Goal: Task Accomplishment & Management: Manage account settings

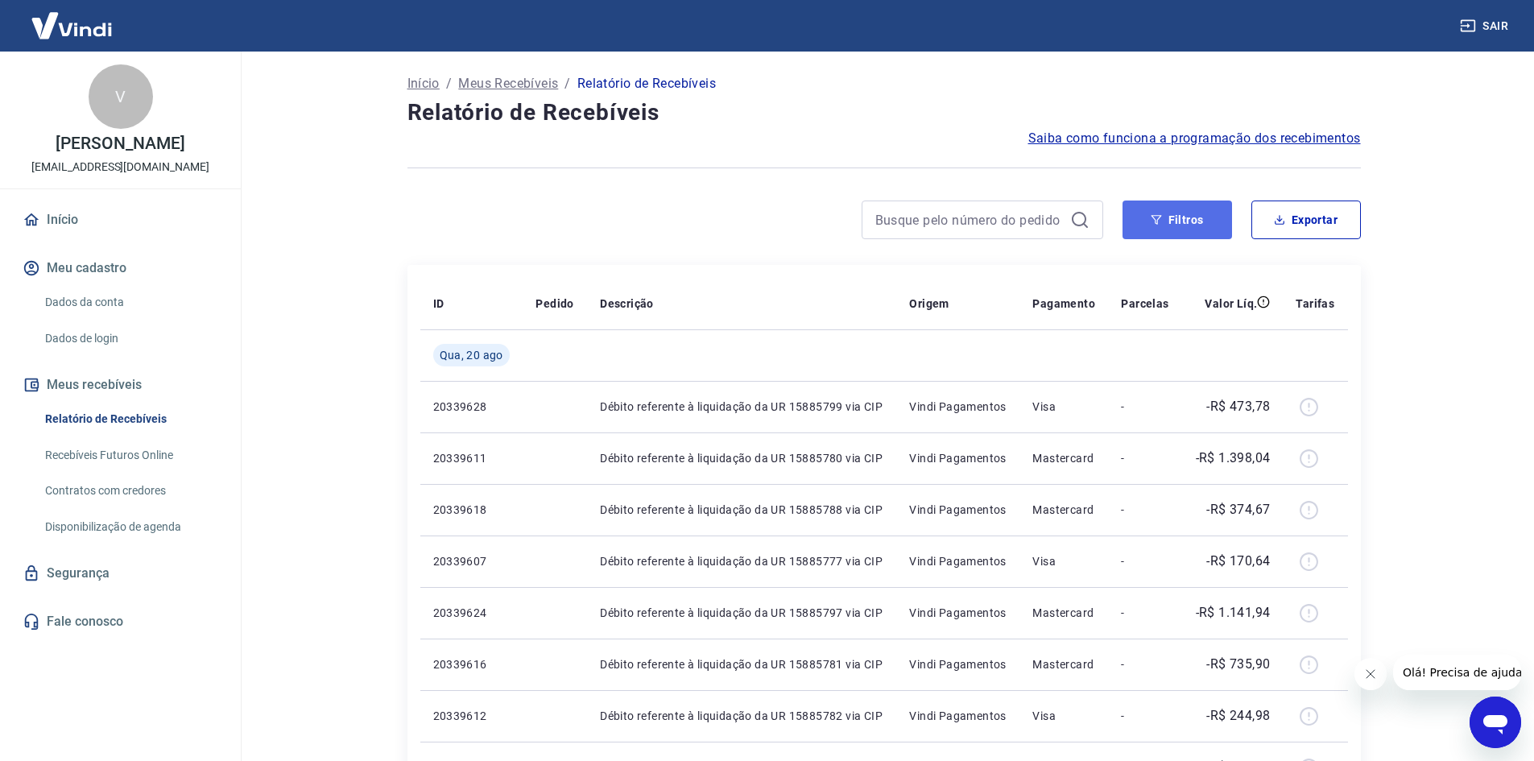
click at [1212, 225] on button "Filtros" at bounding box center [1177, 219] width 110 height 39
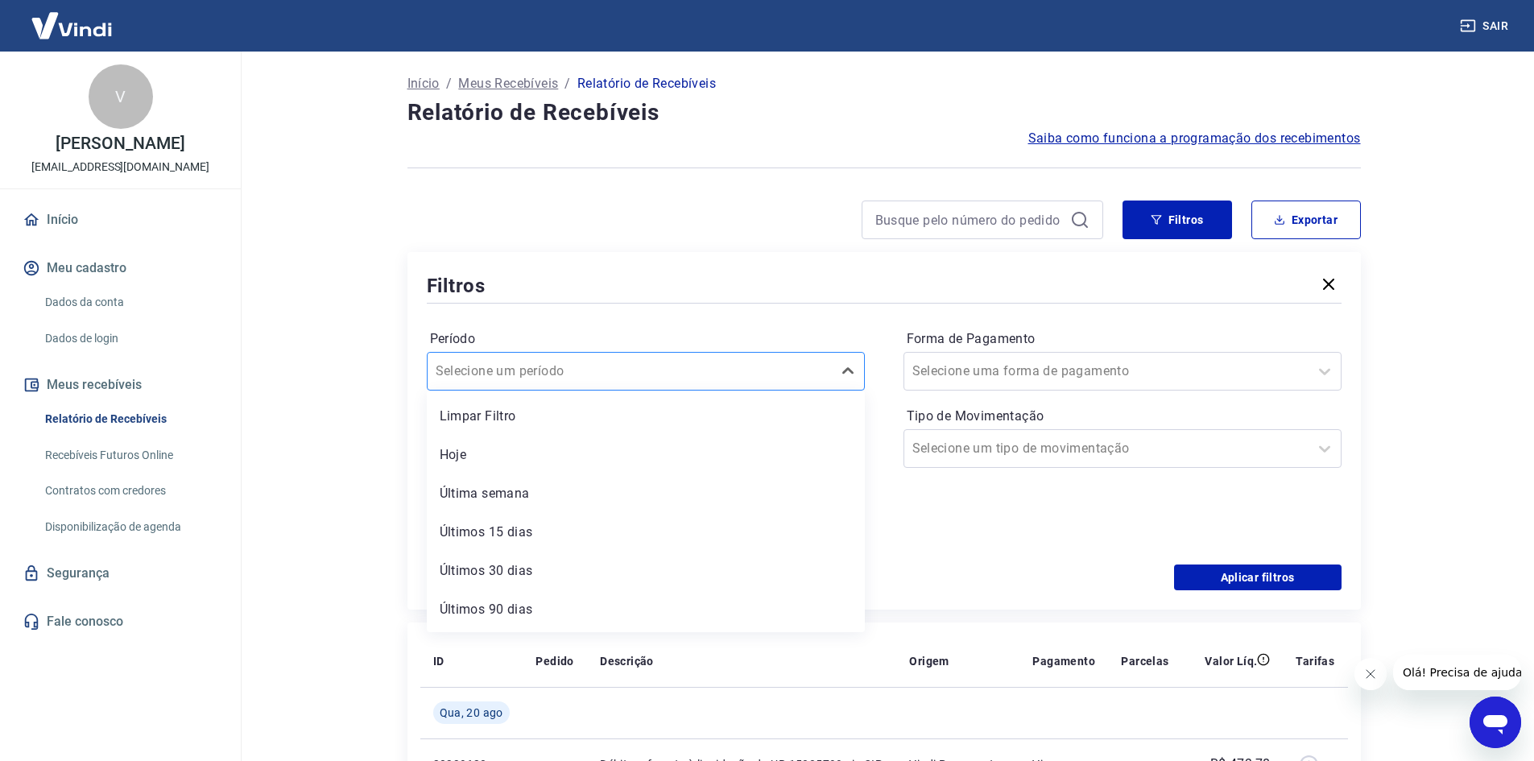
click at [548, 371] on input "Período" at bounding box center [517, 371] width 163 height 19
click at [527, 307] on div "Período option Limpar Filtro focused, 1 of 7. 7 results available. Use Up and D…" at bounding box center [884, 436] width 915 height 258
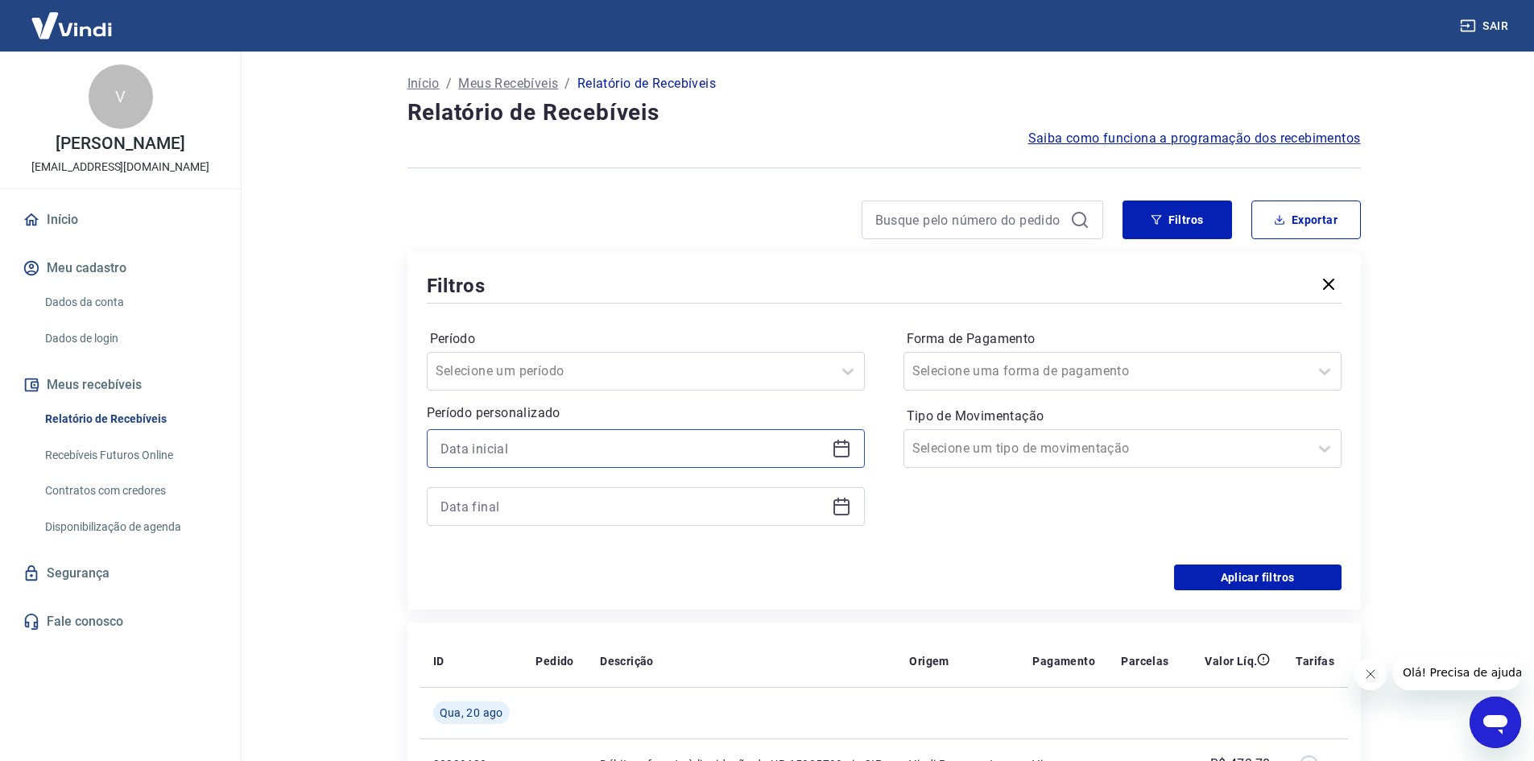
click at [499, 443] on input at bounding box center [632, 448] width 385 height 24
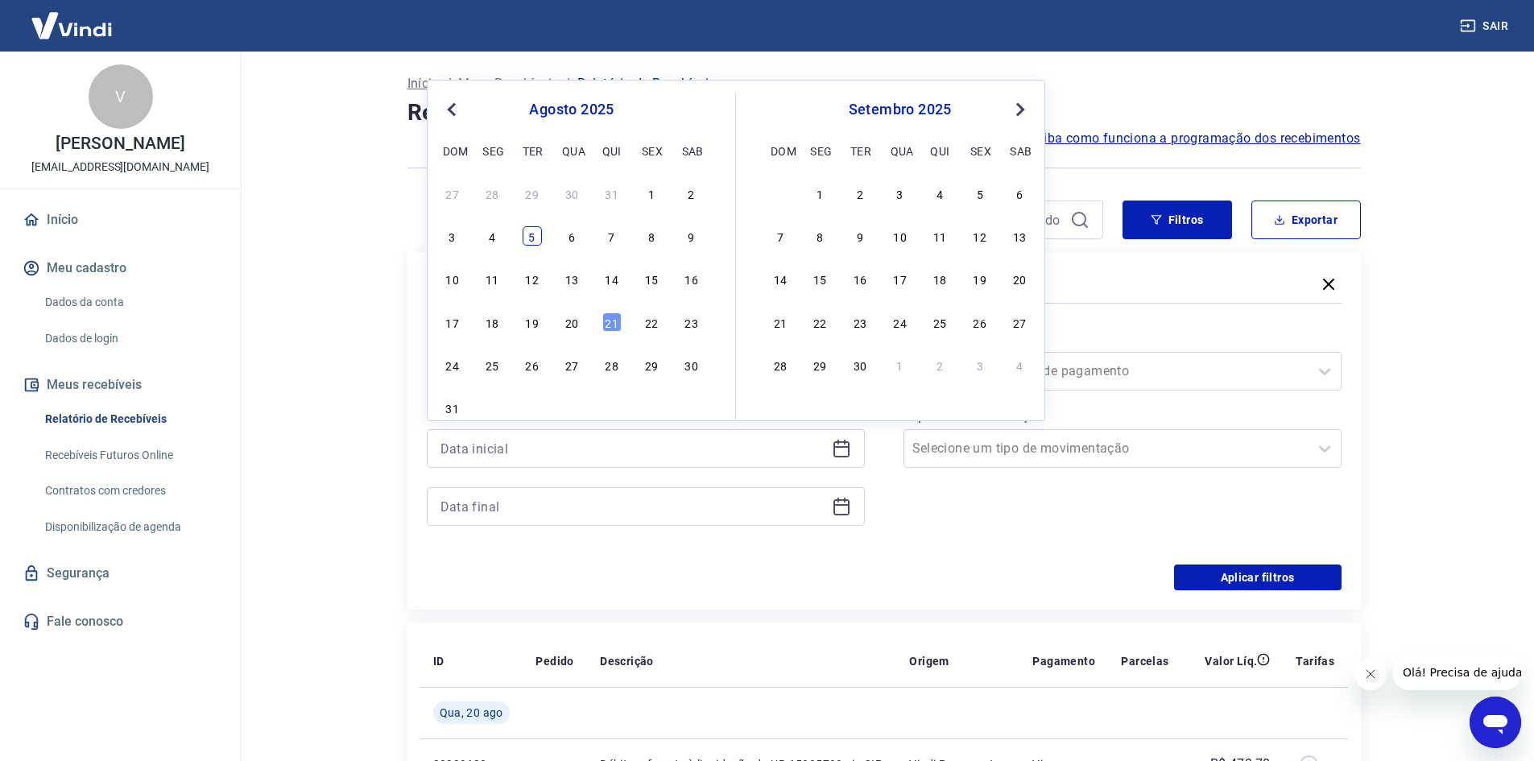
click at [534, 238] on div "5" at bounding box center [532, 235] width 19 height 19
type input "05/08/2025"
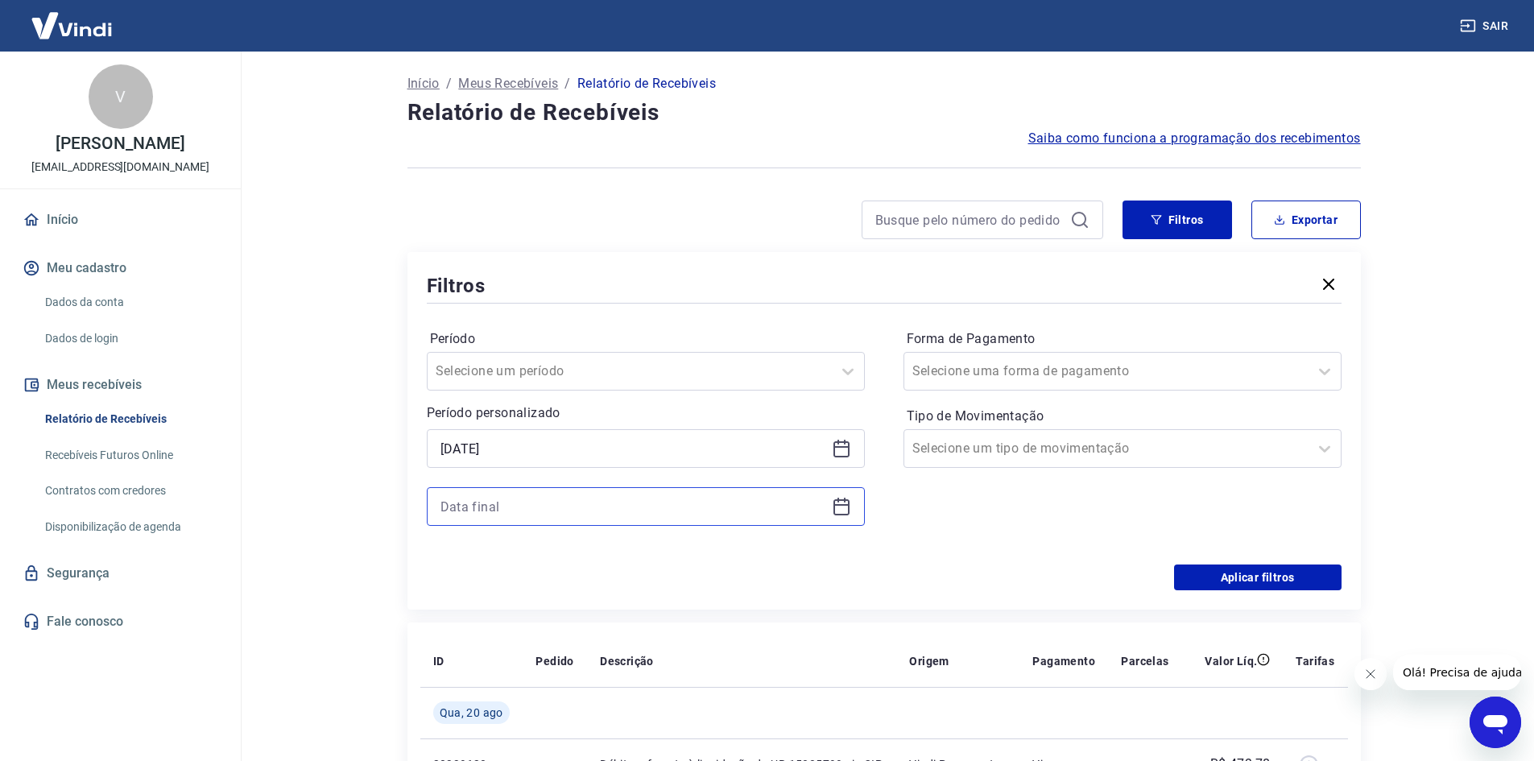
click at [560, 498] on input at bounding box center [632, 506] width 385 height 24
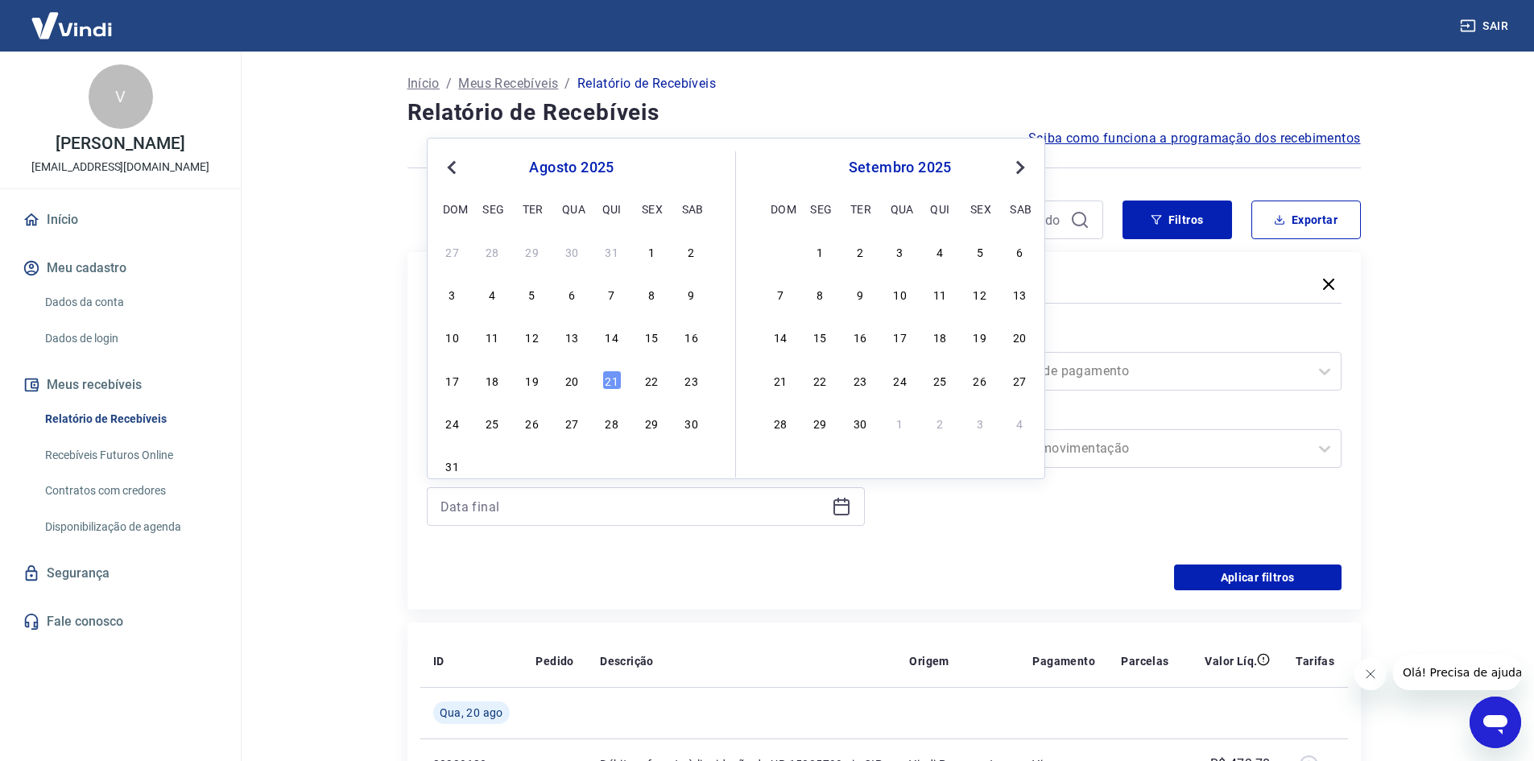
drag, startPoint x: 567, startPoint y: 378, endPoint x: 589, endPoint y: 411, distance: 39.5
click at [567, 378] on div "20" at bounding box center [571, 379] width 19 height 19
type input "20/08/2025"
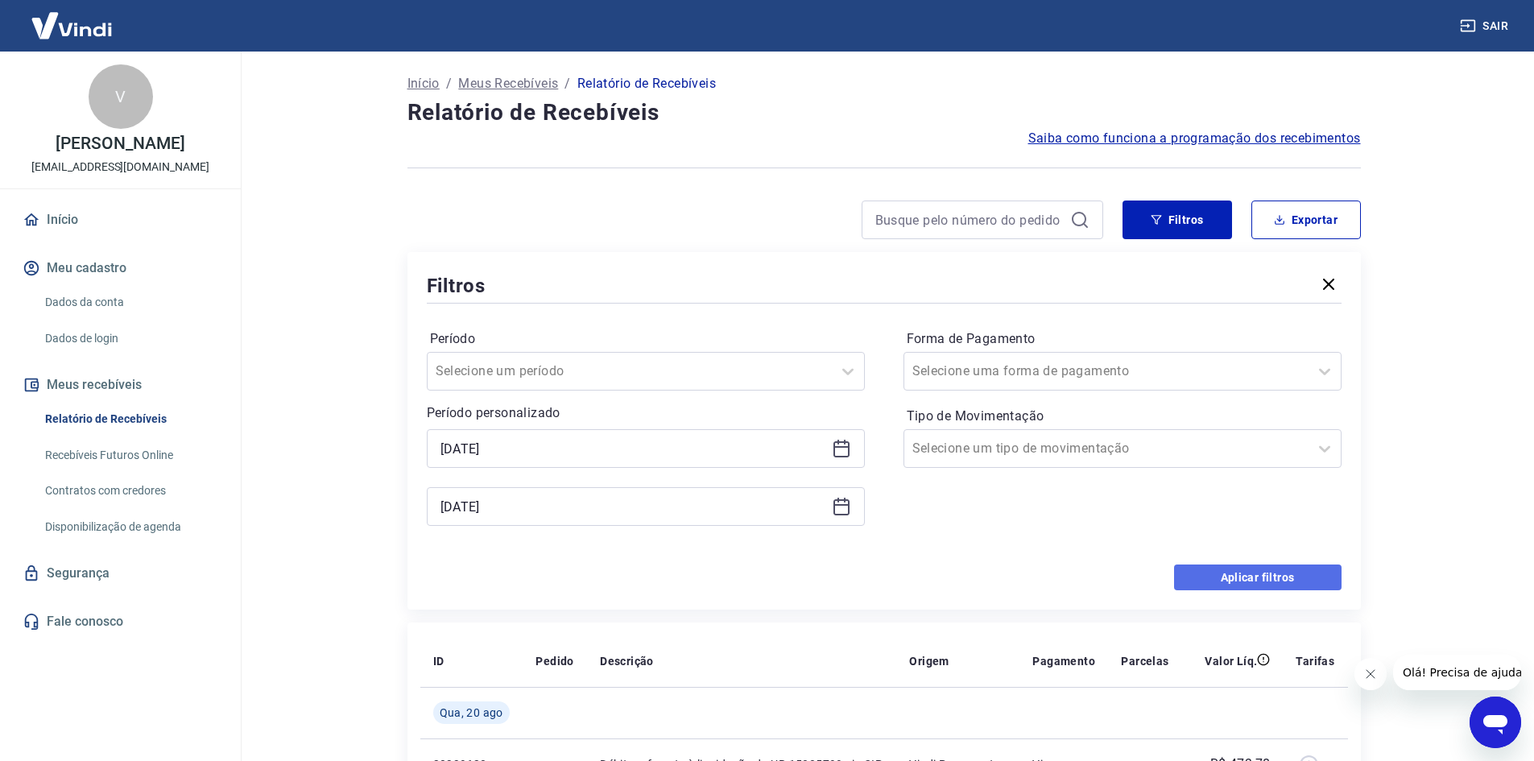
click at [1276, 581] on button "Aplicar filtros" at bounding box center [1257, 577] width 167 height 26
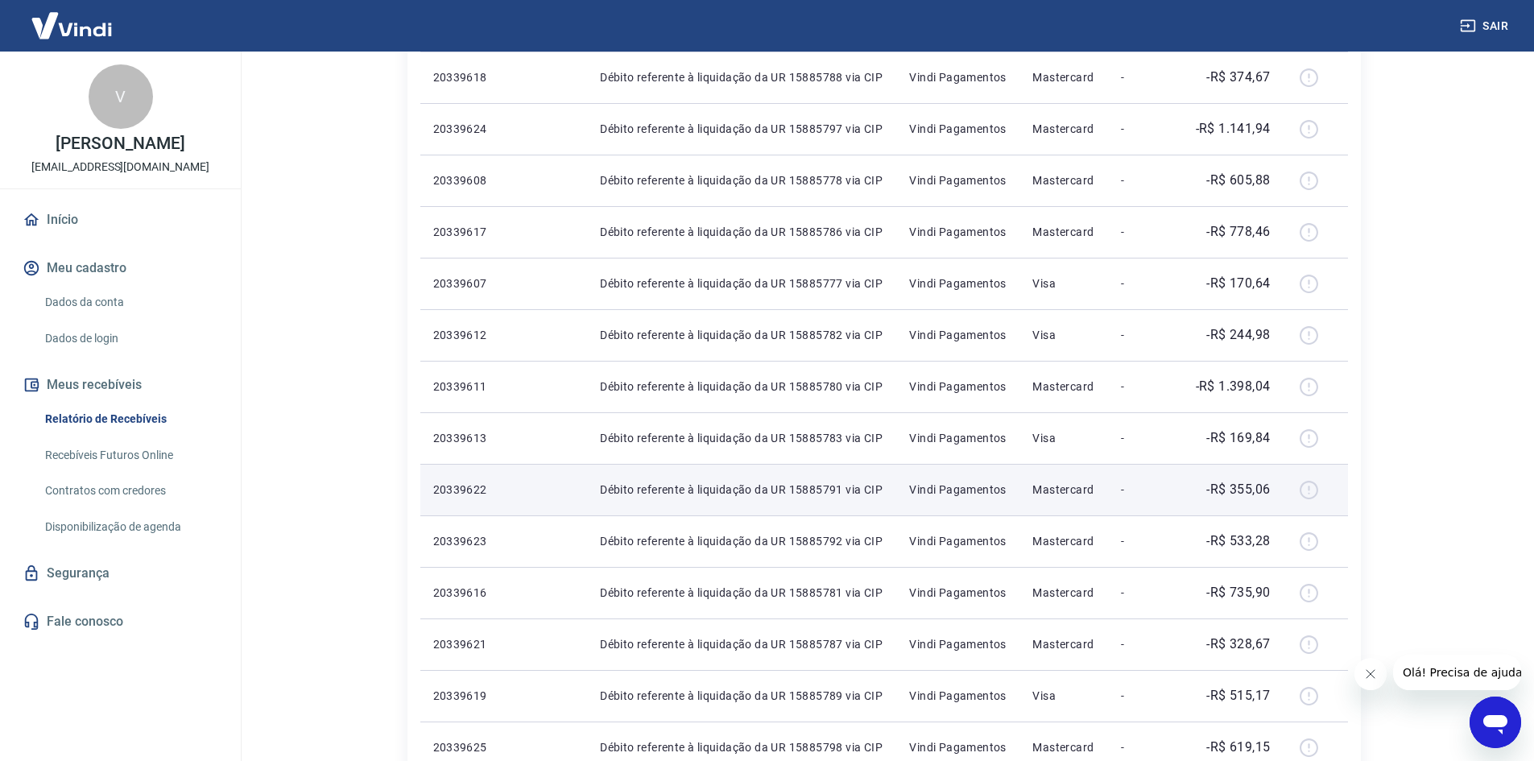
scroll to position [110, 0]
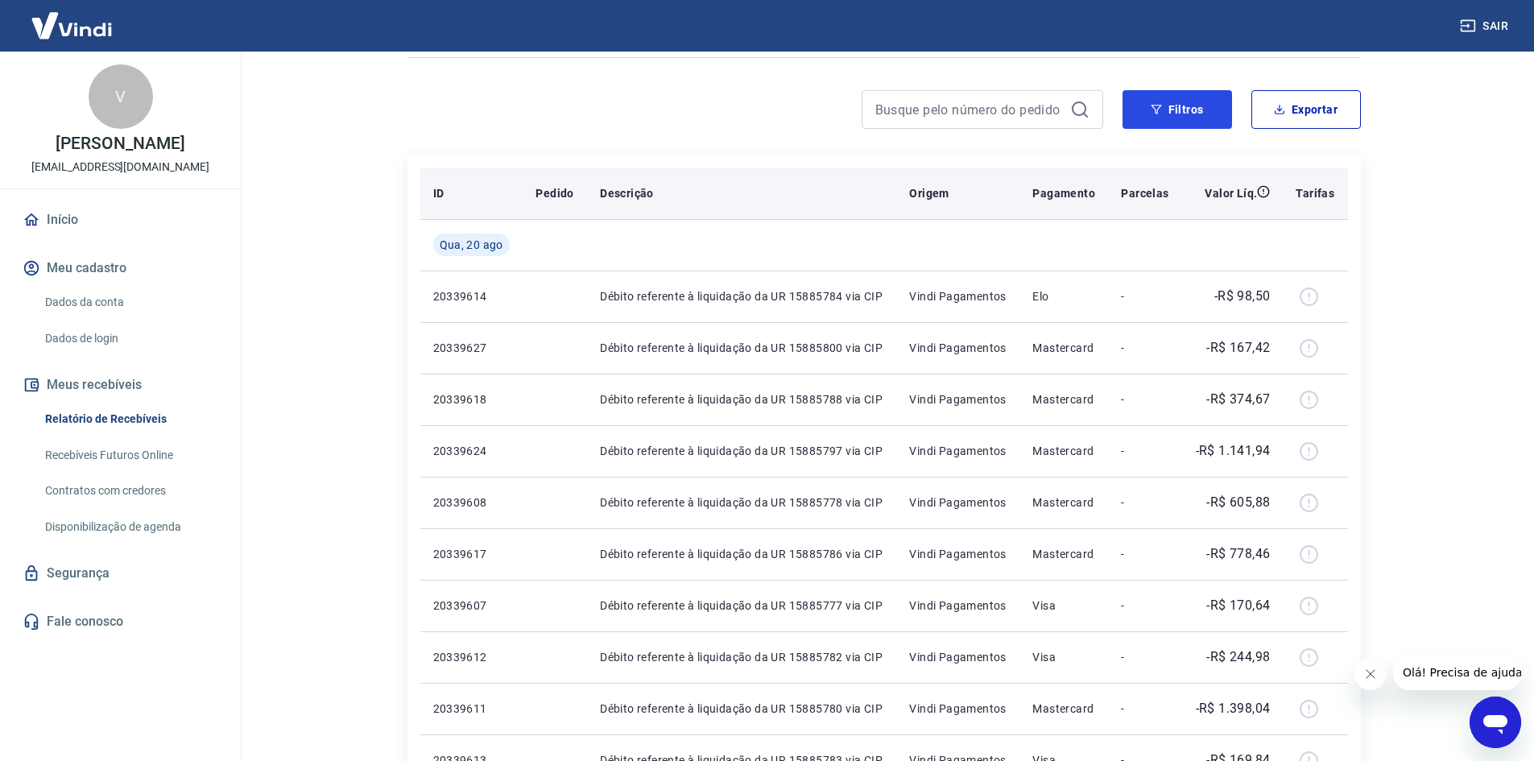
drag, startPoint x: 1183, startPoint y: 118, endPoint x: 1209, endPoint y: 202, distance: 87.6
click at [1188, 188] on div "Início / Meus Recebíveis / Relatório de Recebíveis Relatório de Recebíveis Saib…" at bounding box center [884, 719] width 992 height 1556
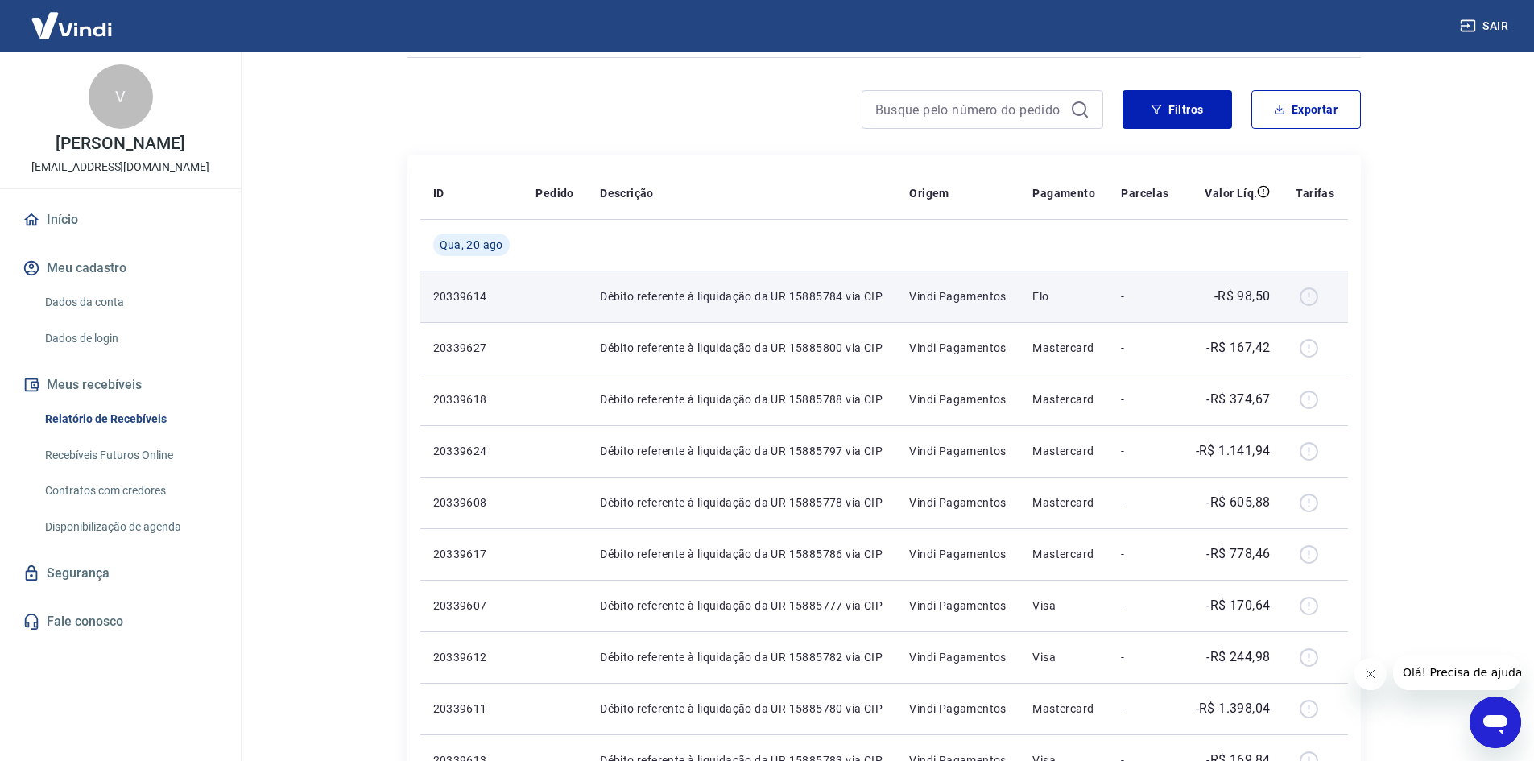
click at [1311, 301] on div at bounding box center [1315, 296] width 39 height 26
click at [1310, 295] on div at bounding box center [1315, 296] width 39 height 26
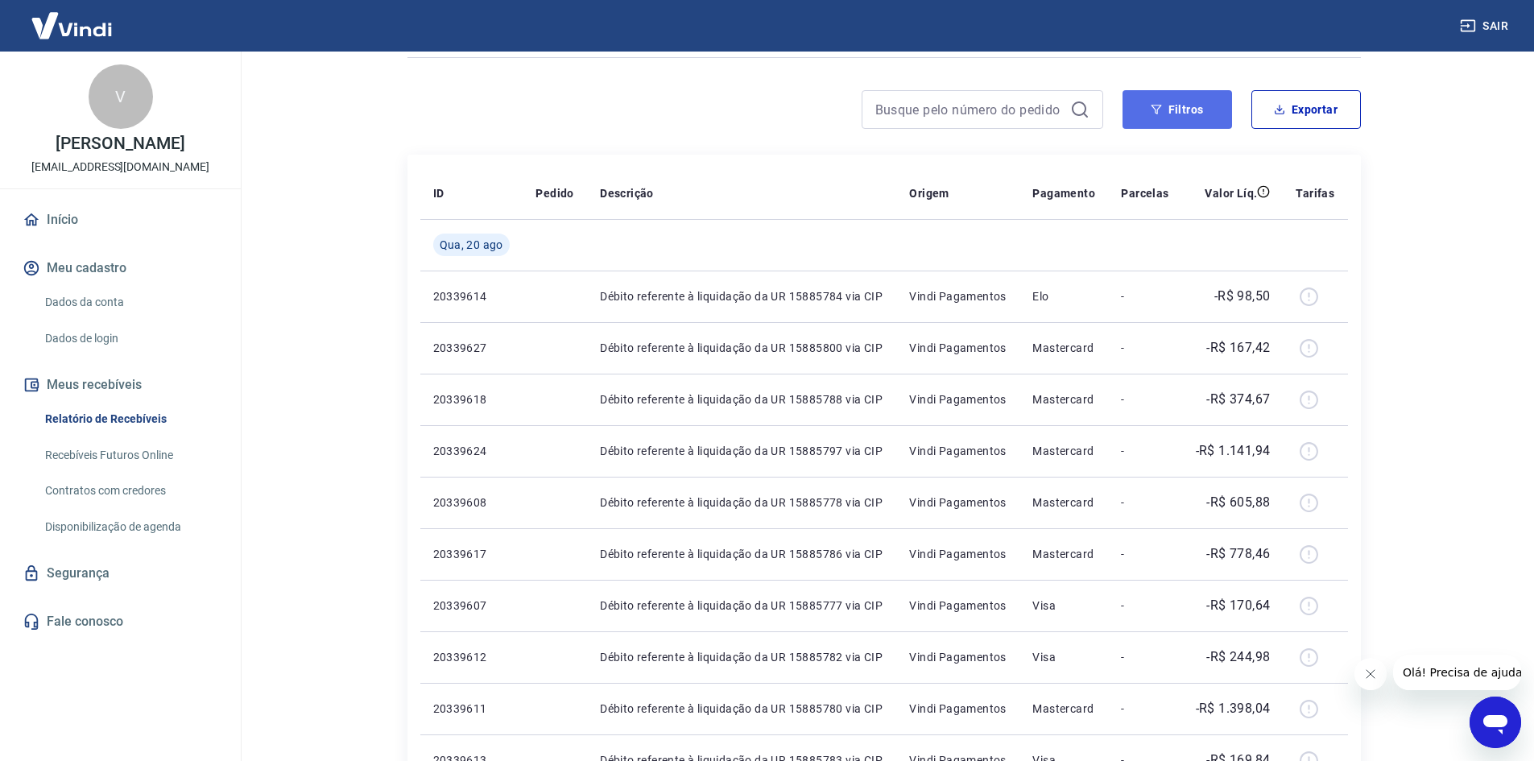
click at [1180, 106] on button "Filtros" at bounding box center [1177, 109] width 110 height 39
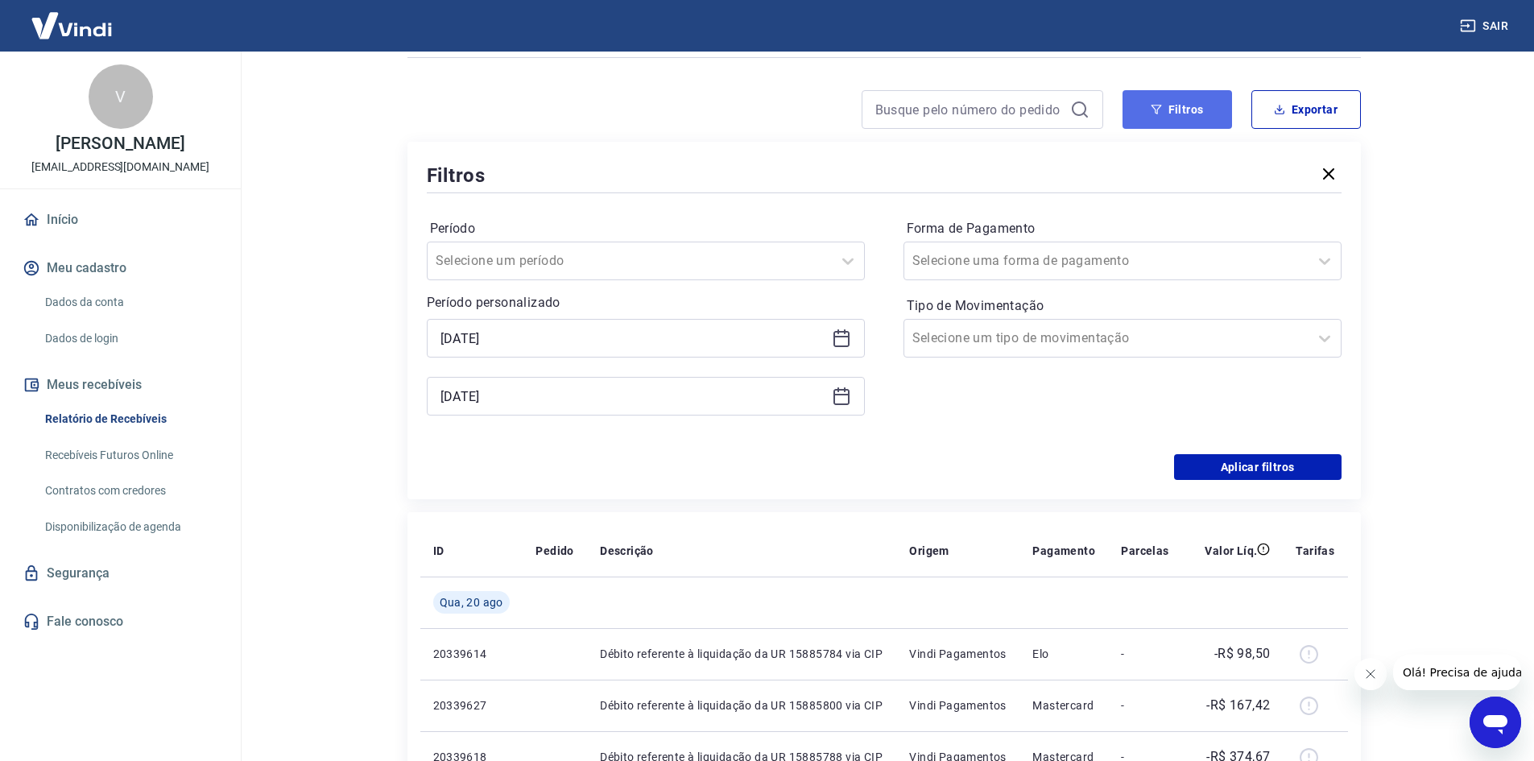
click at [1180, 106] on button "Filtros" at bounding box center [1177, 109] width 110 height 39
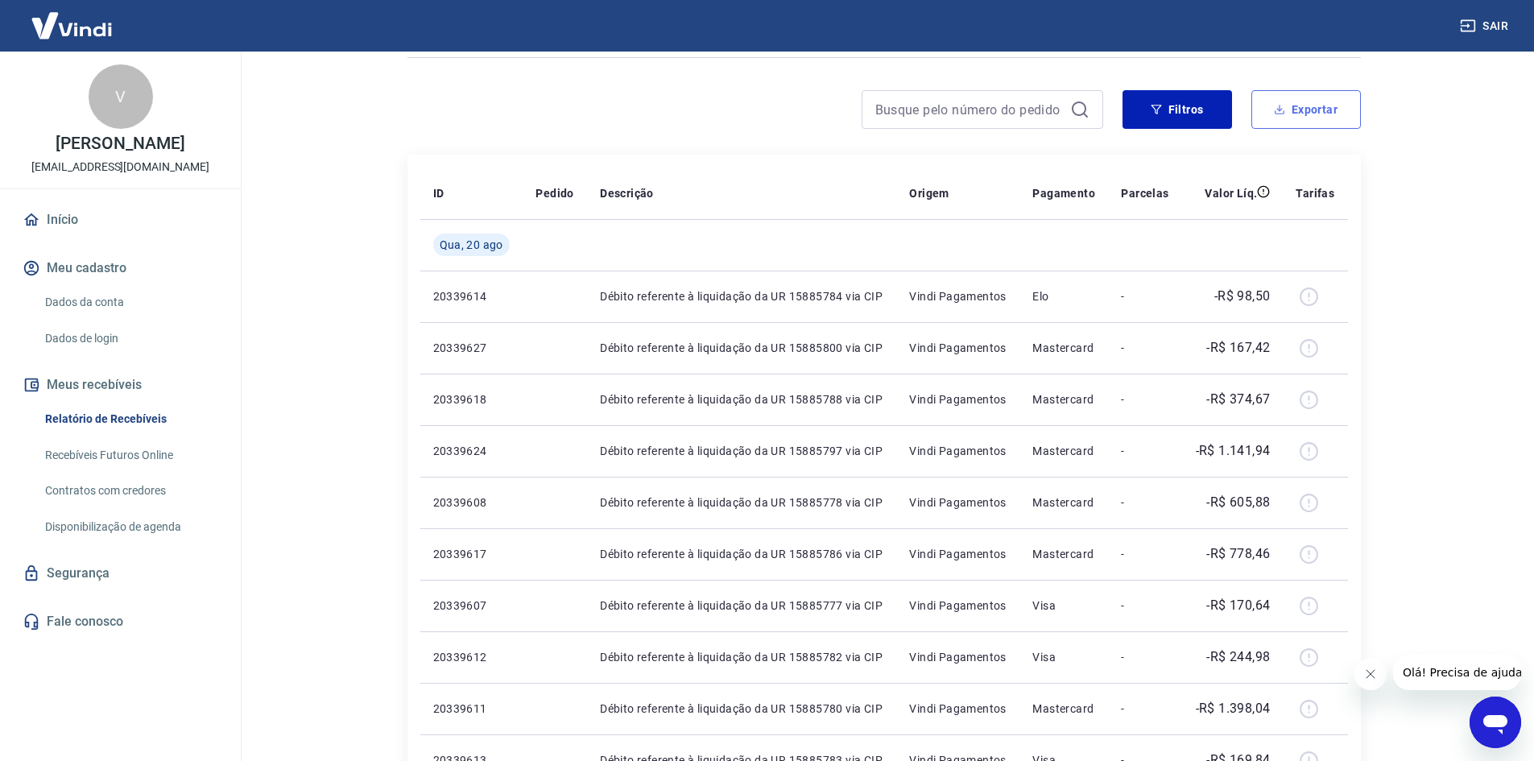
click at [1328, 101] on button "Exportar" at bounding box center [1306, 109] width 110 height 39
type input "05/08/2025"
type input "20/08/2025"
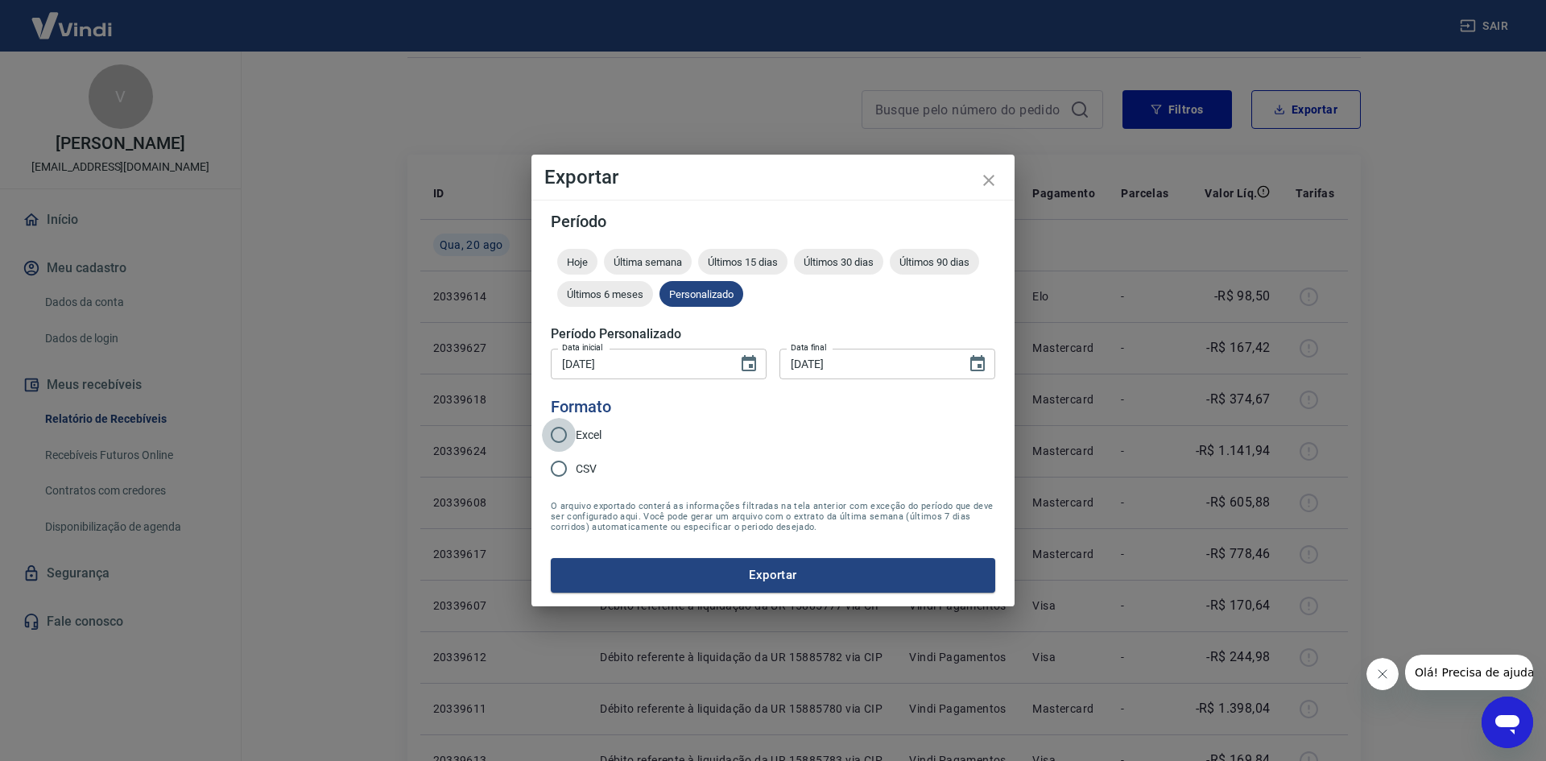
click at [560, 434] on input "Excel" at bounding box center [559, 435] width 34 height 34
radio input "true"
click at [739, 573] on button "Exportar" at bounding box center [773, 575] width 444 height 34
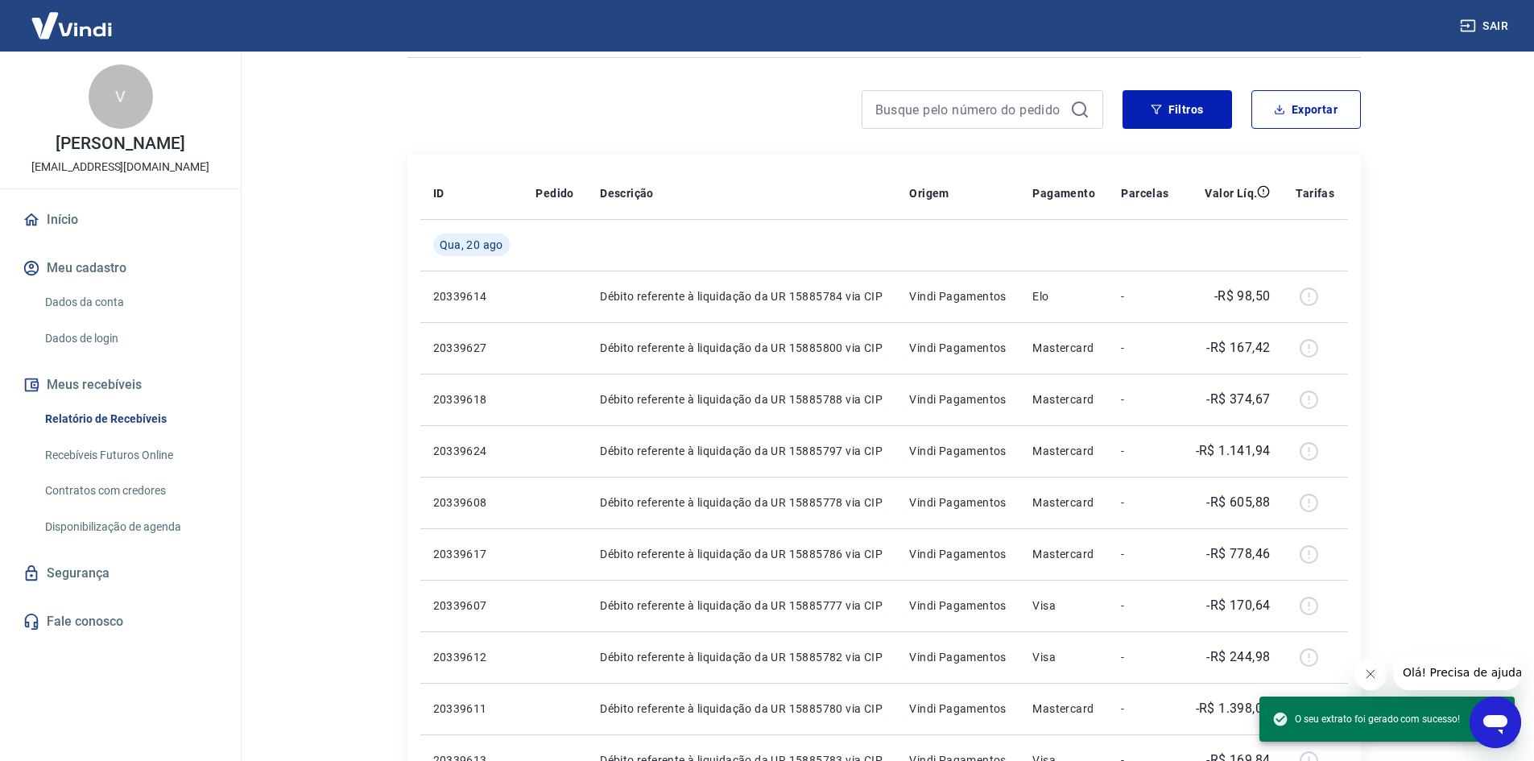
click at [66, 217] on link "Início" at bounding box center [120, 219] width 202 height 35
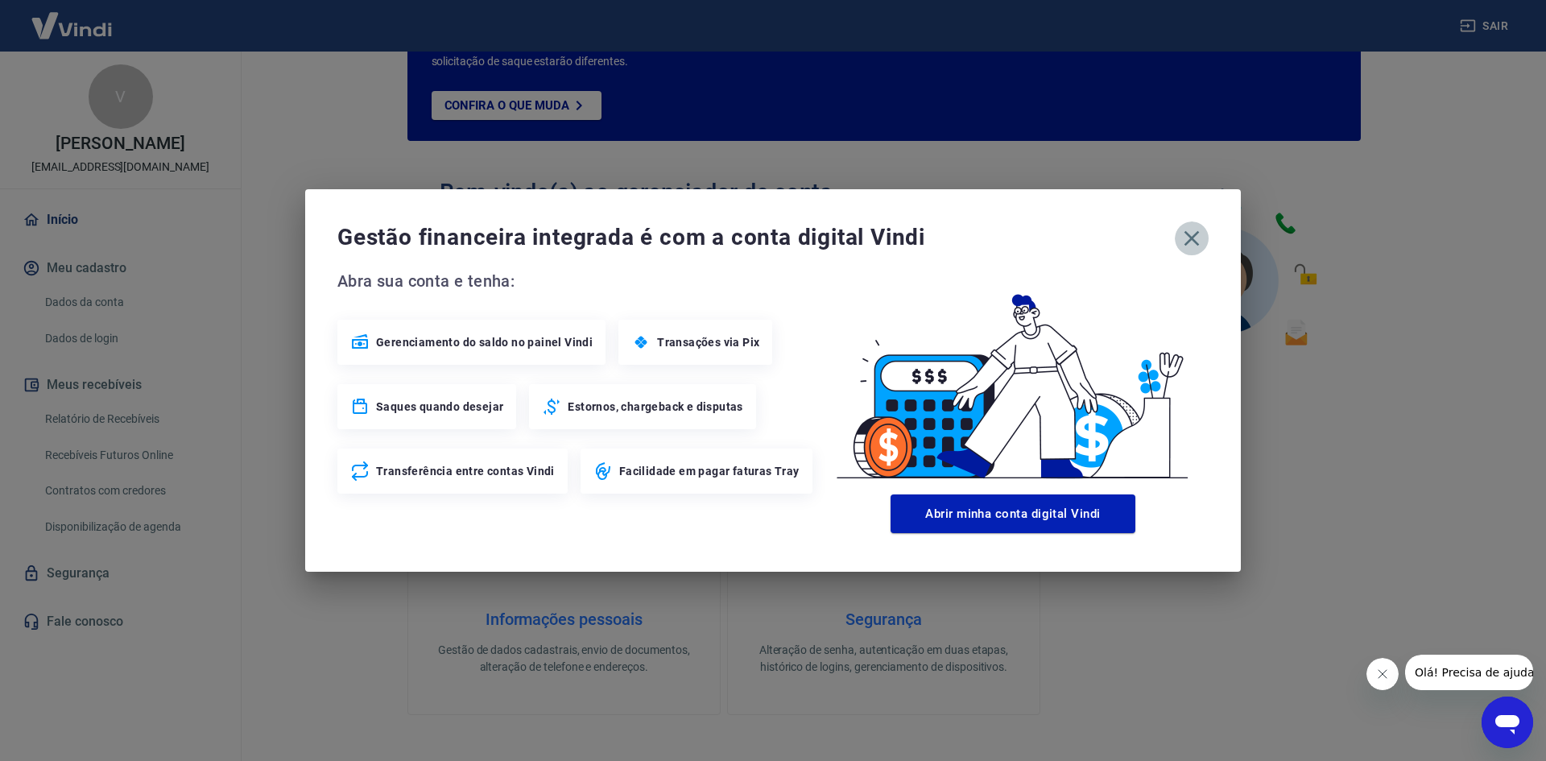
click at [1187, 240] on icon "button" at bounding box center [1192, 238] width 26 height 26
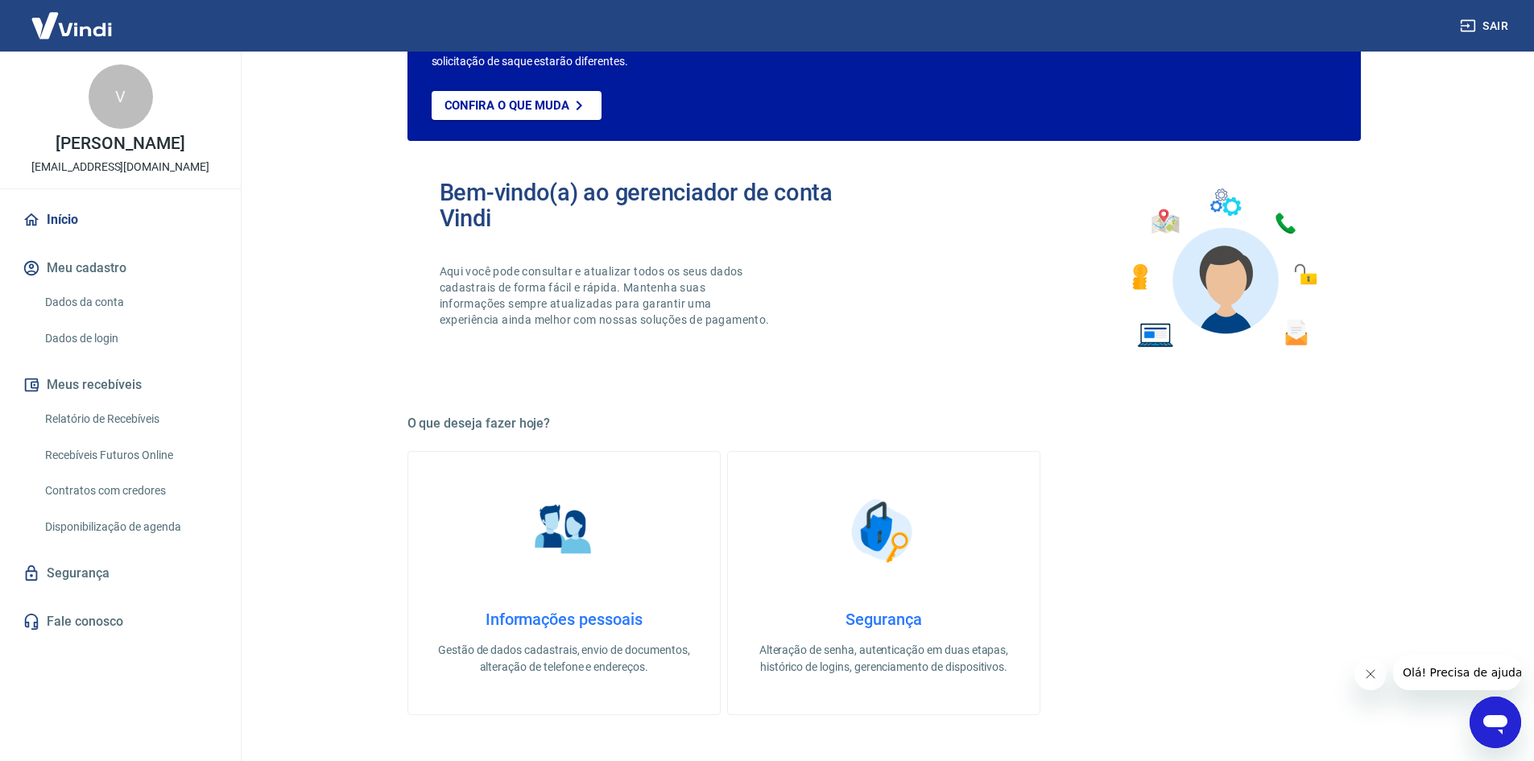
click at [87, 418] on link "Relatório de Recebíveis" at bounding box center [130, 419] width 183 height 33
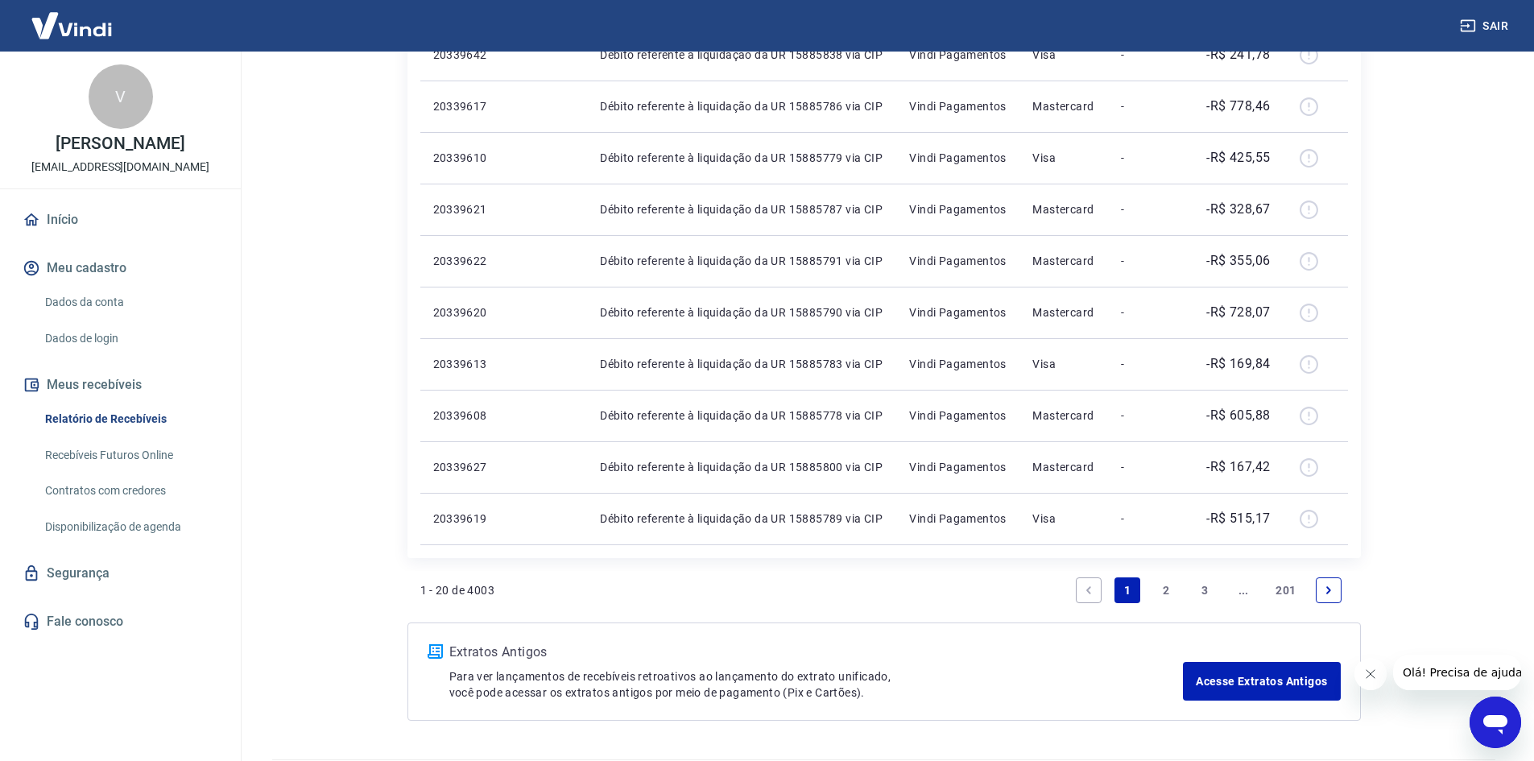
scroll to position [915, 0]
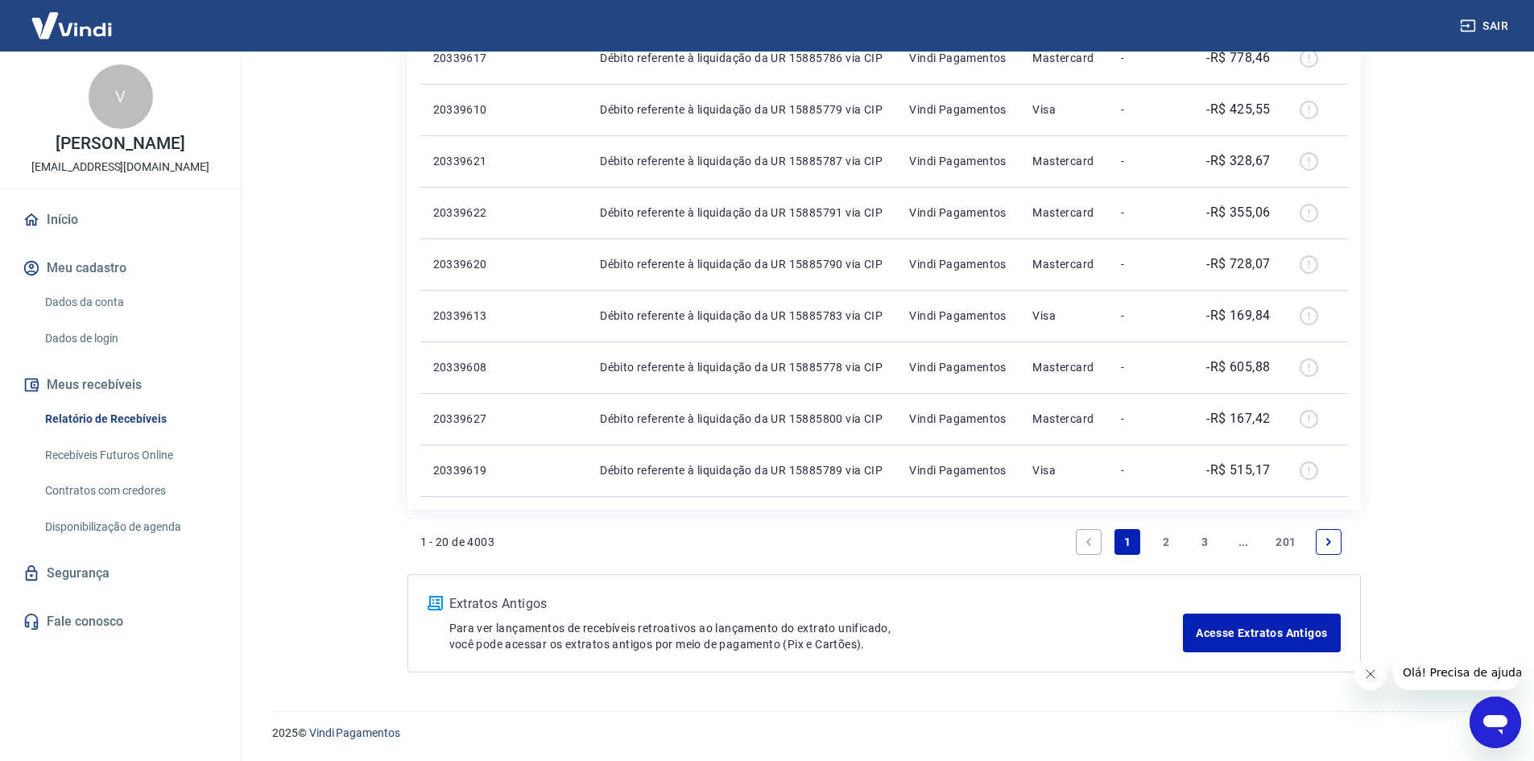
click at [1207, 539] on link "3" at bounding box center [1205, 542] width 26 height 26
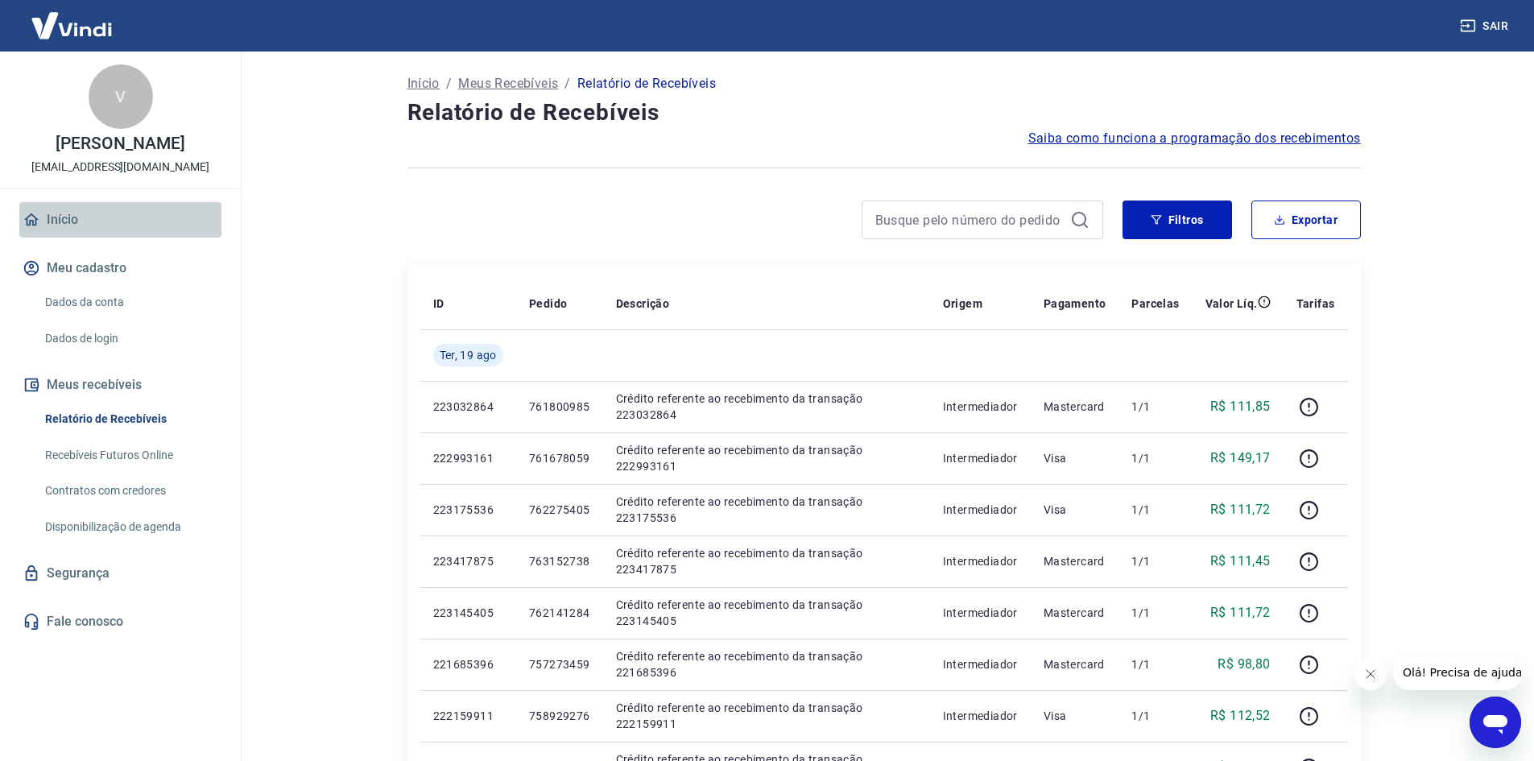
click at [52, 209] on link "Início" at bounding box center [120, 219] width 202 height 35
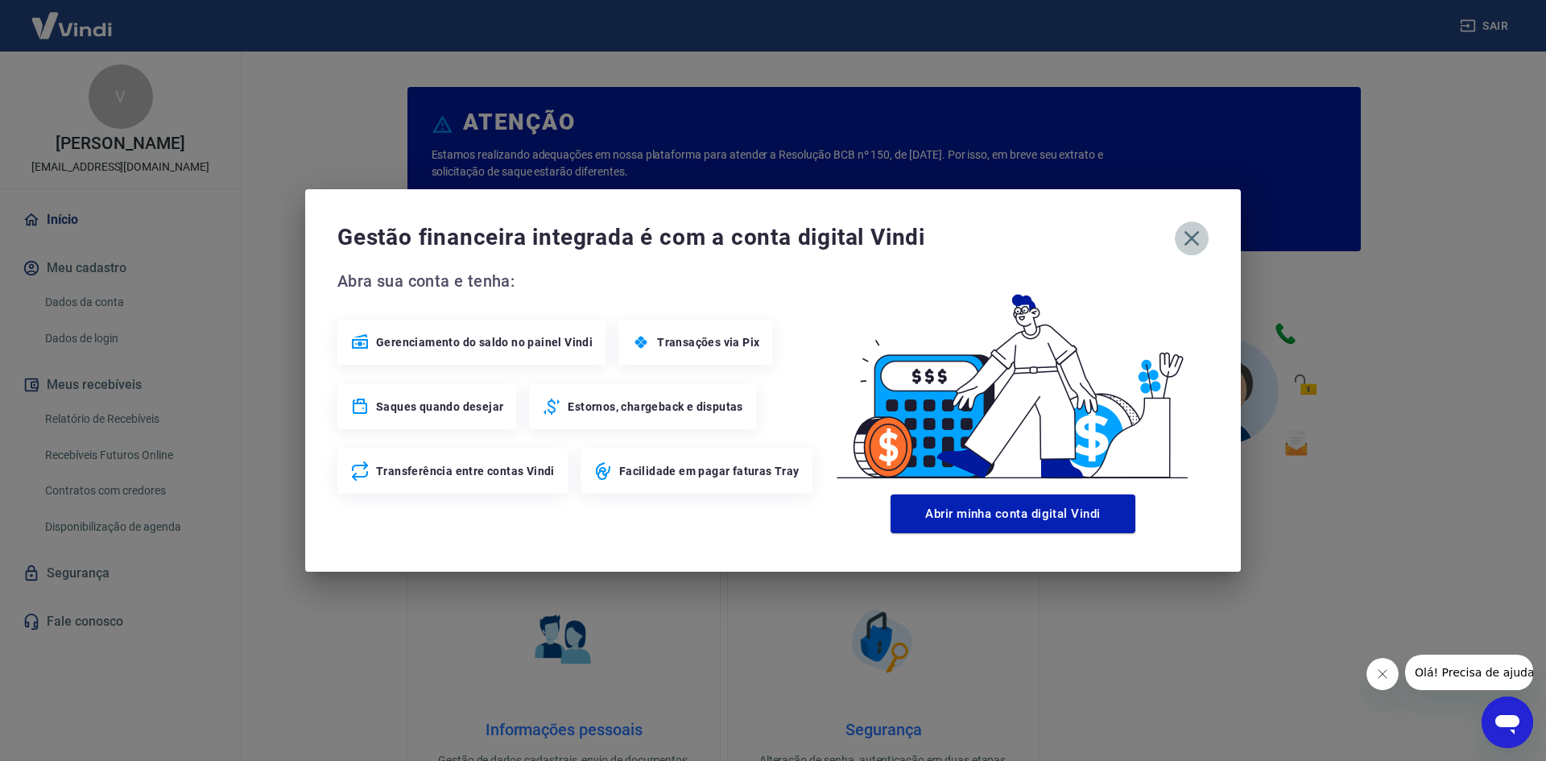
click at [1182, 237] on icon "button" at bounding box center [1192, 238] width 26 height 26
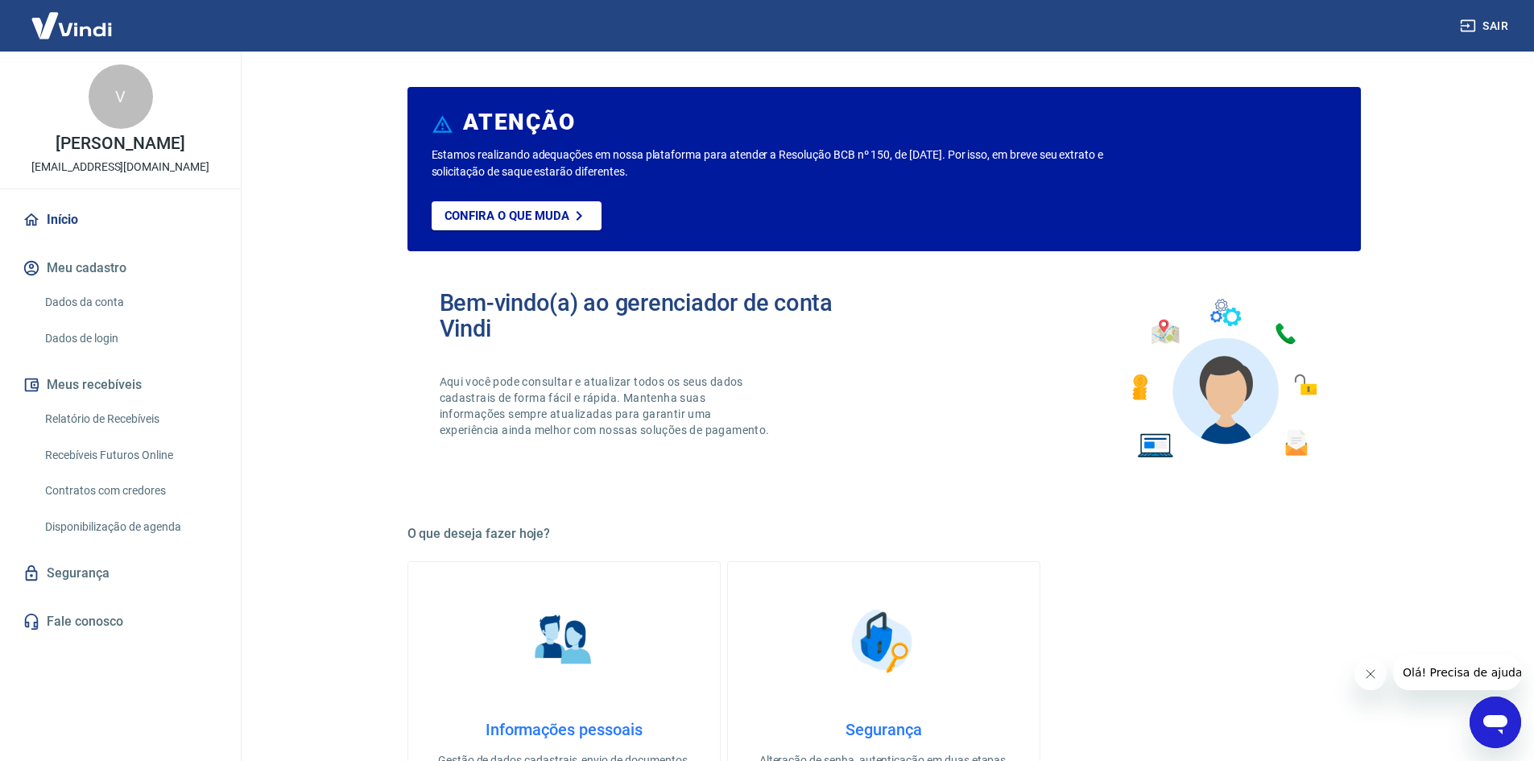
click at [73, 300] on link "Dados da conta" at bounding box center [130, 302] width 183 height 33
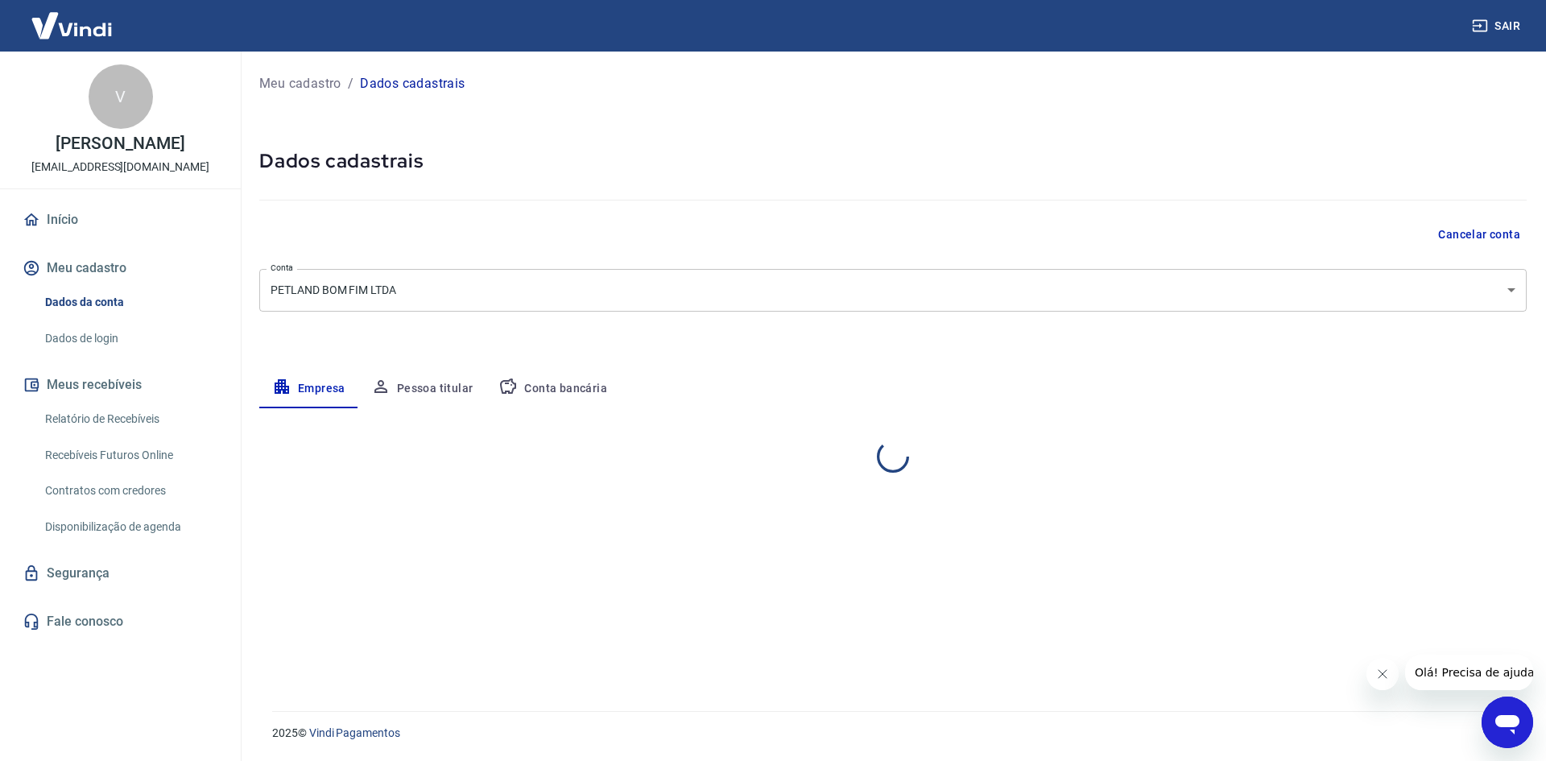
select select "RS"
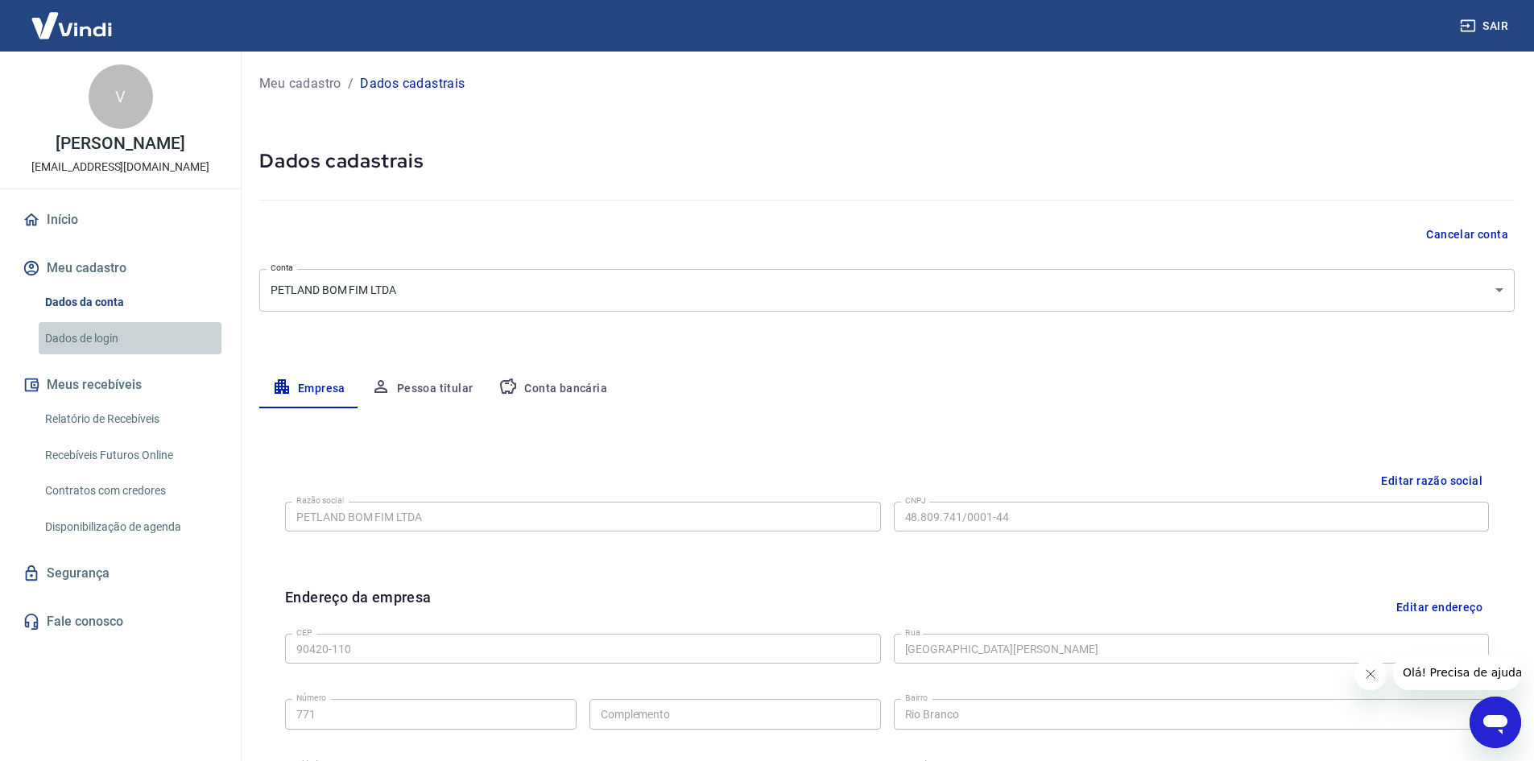
click at [91, 335] on link "Dados de login" at bounding box center [130, 338] width 183 height 33
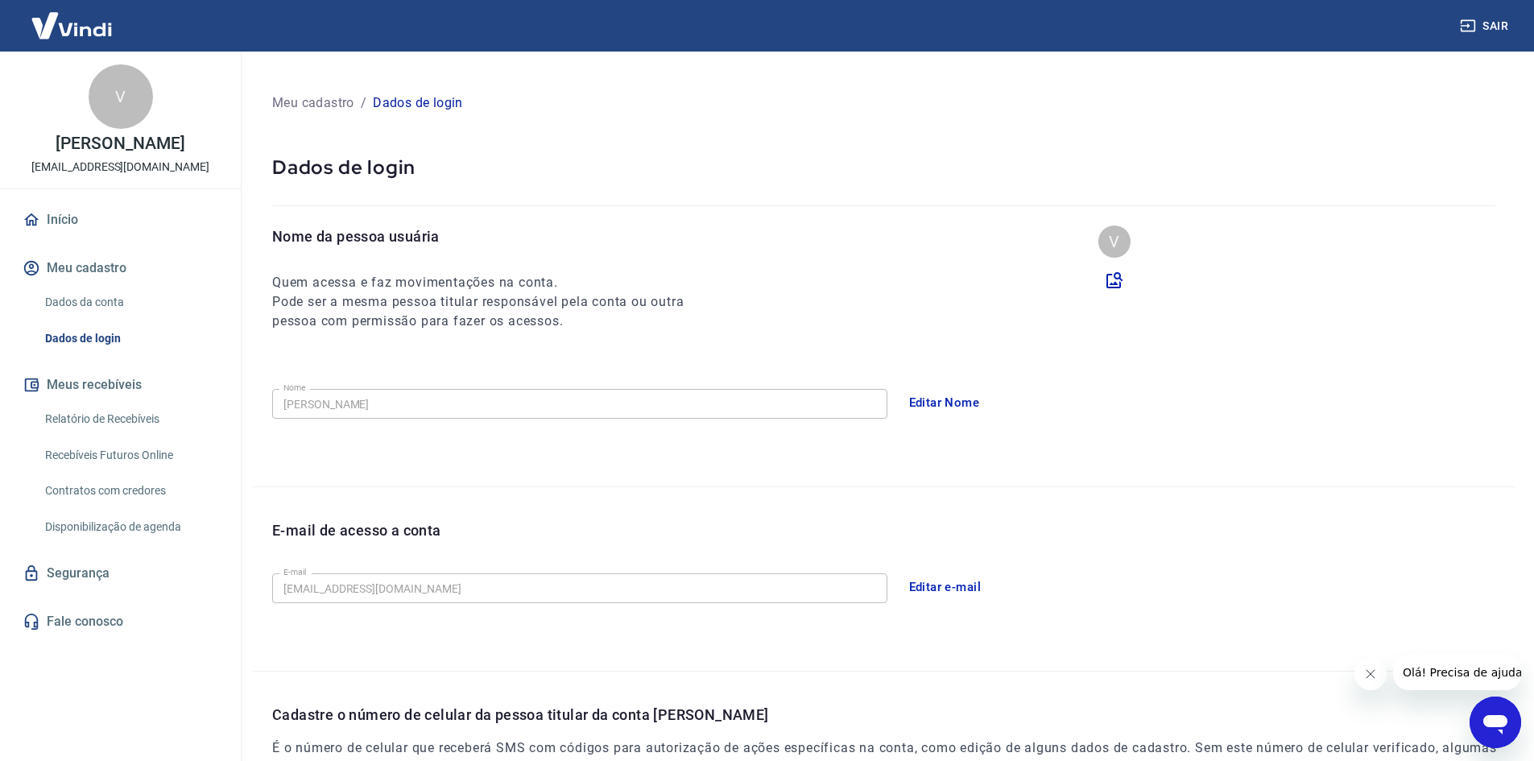
click at [92, 419] on link "Relatório de Recebíveis" at bounding box center [130, 419] width 183 height 33
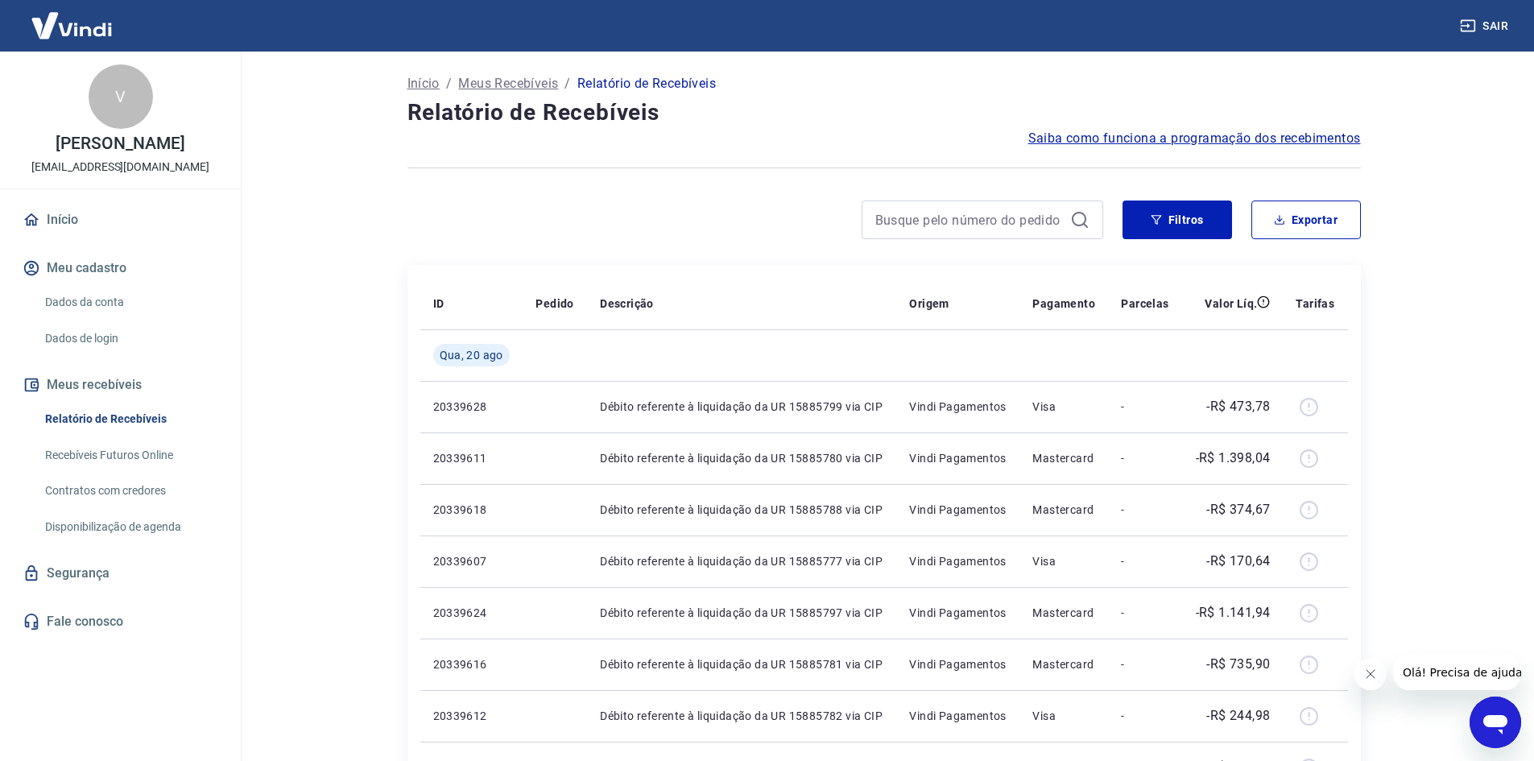
click at [97, 451] on link "Recebíveis Futuros Online" at bounding box center [130, 455] width 183 height 33
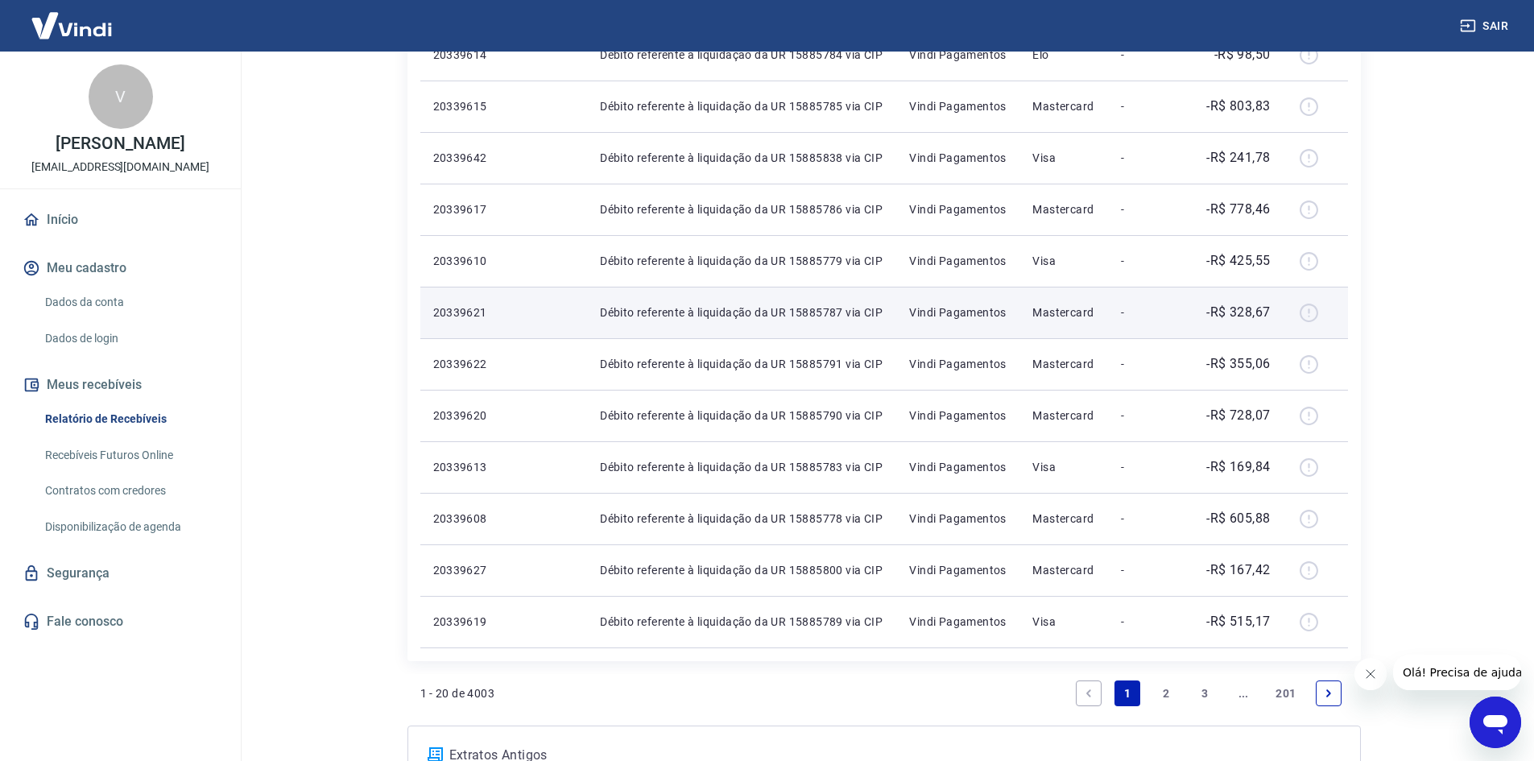
scroll to position [915, 0]
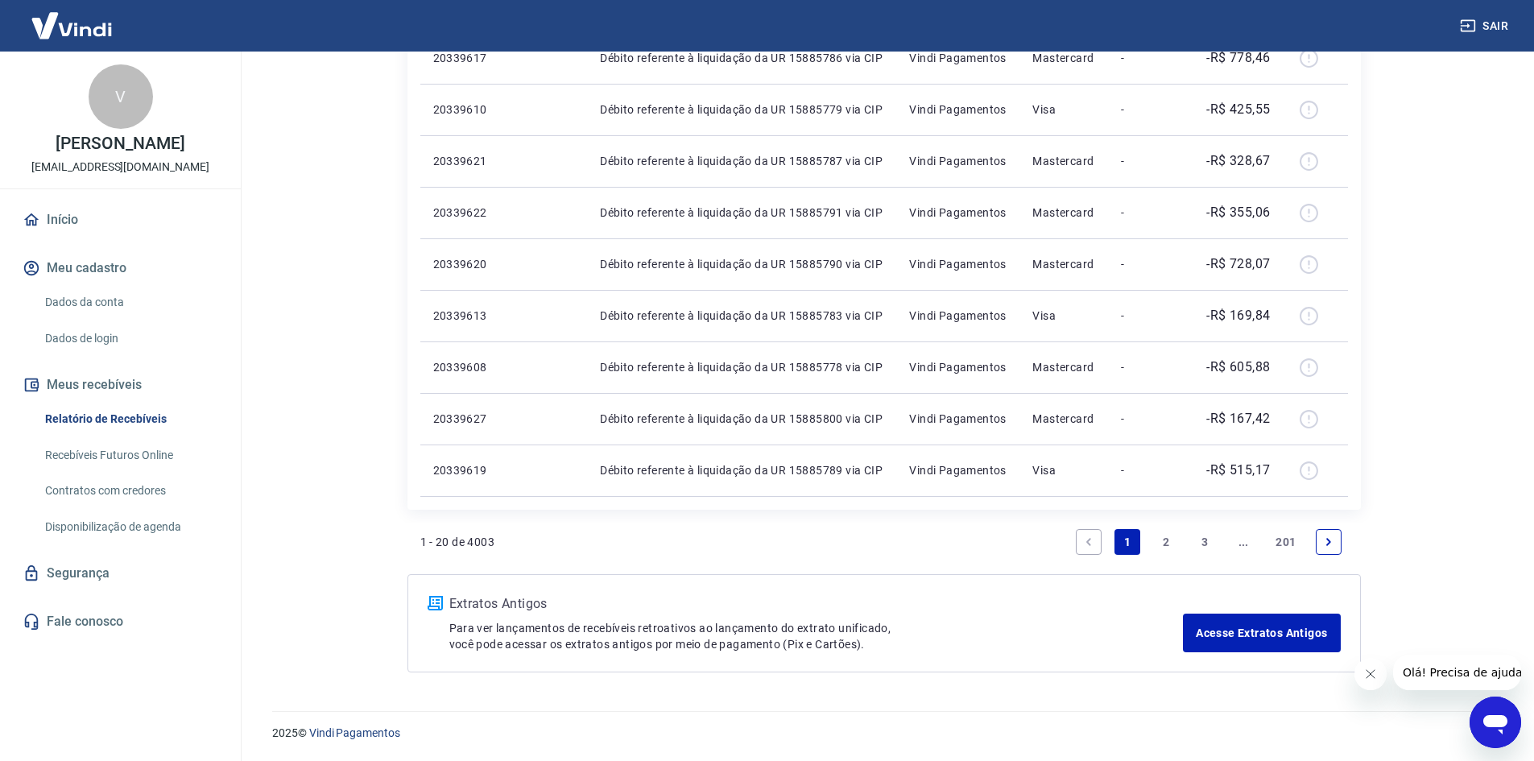
click at [1167, 541] on link "2" at bounding box center [1166, 542] width 26 height 26
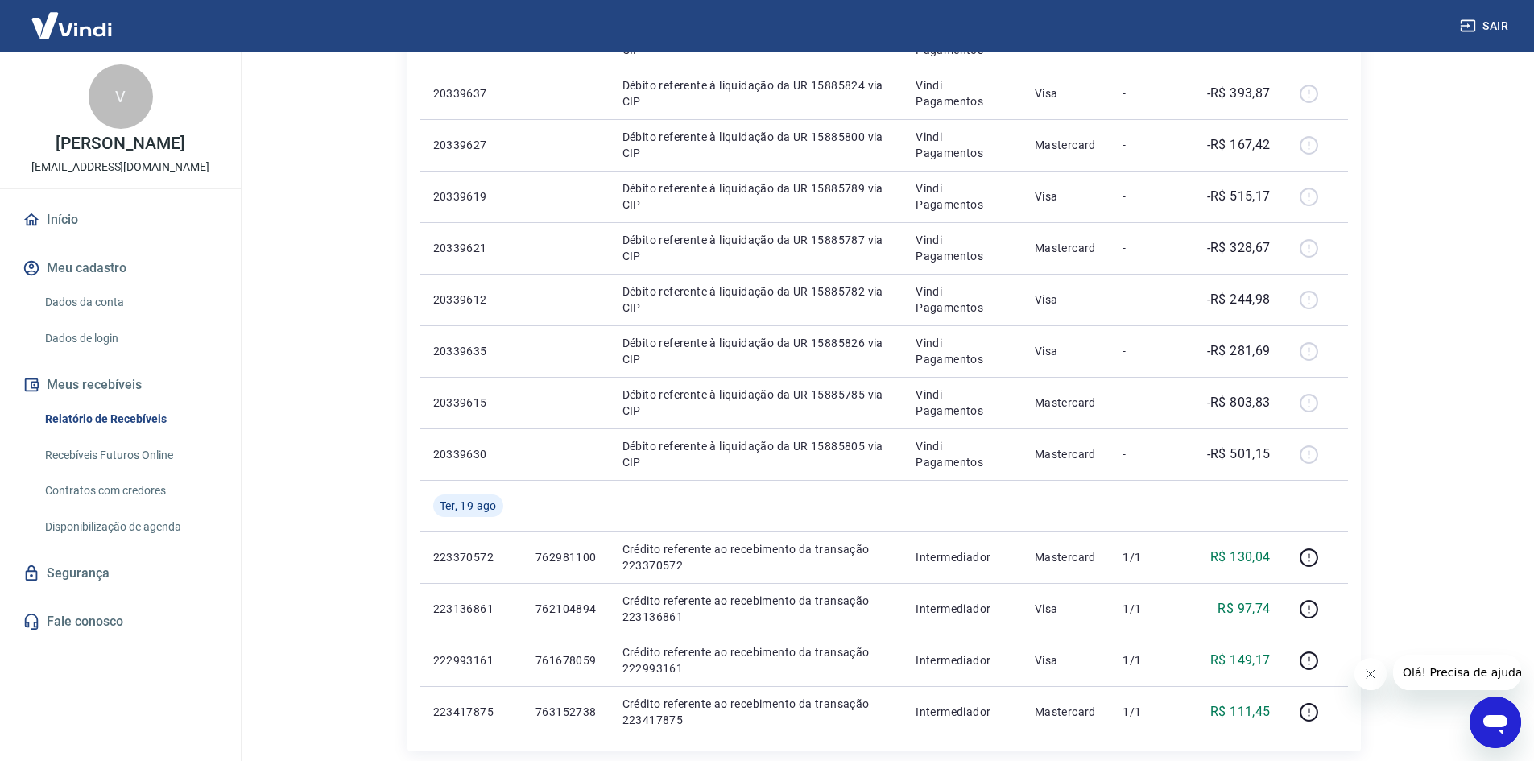
scroll to position [967, 0]
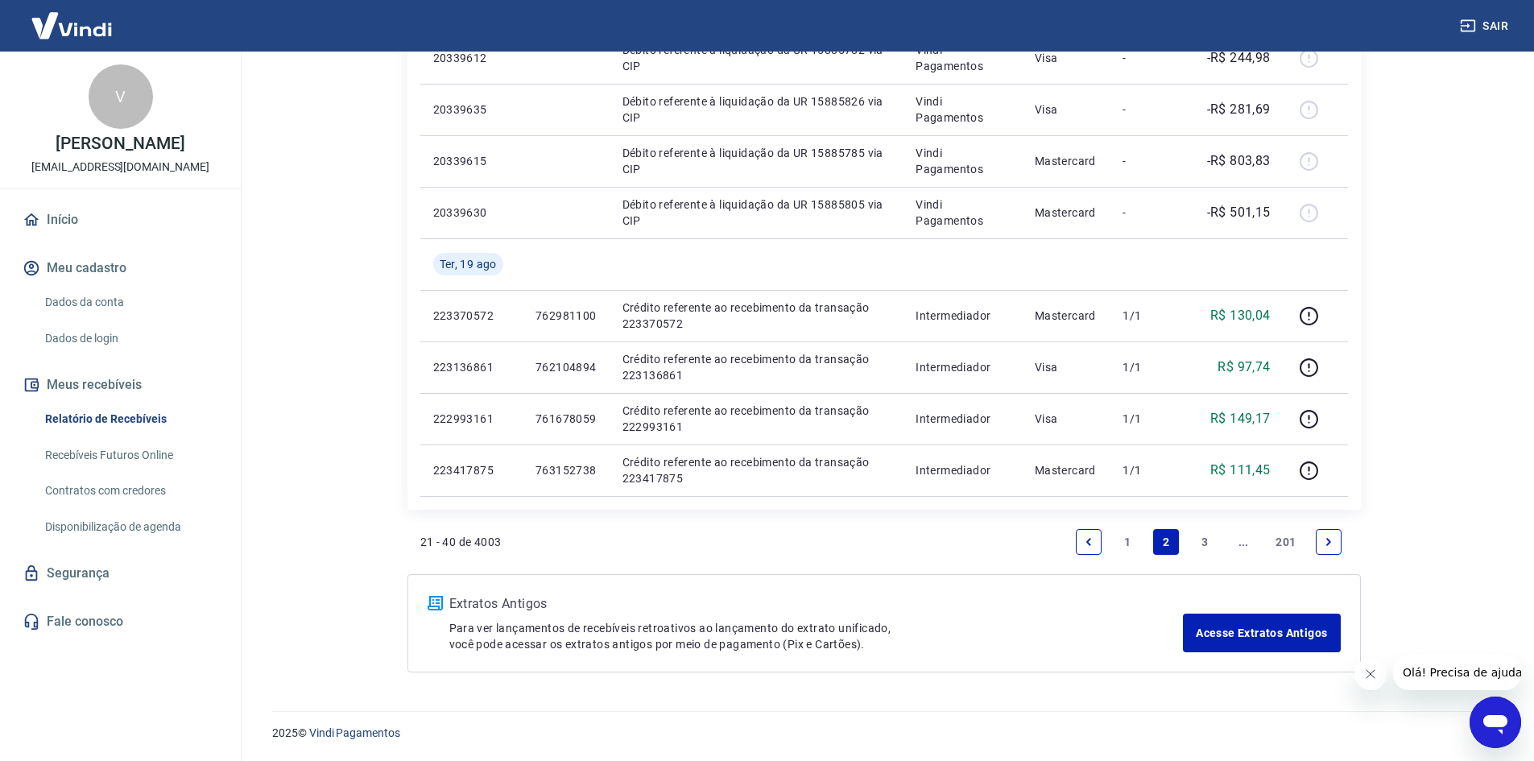
click at [1097, 539] on link "Previous page" at bounding box center [1089, 542] width 26 height 26
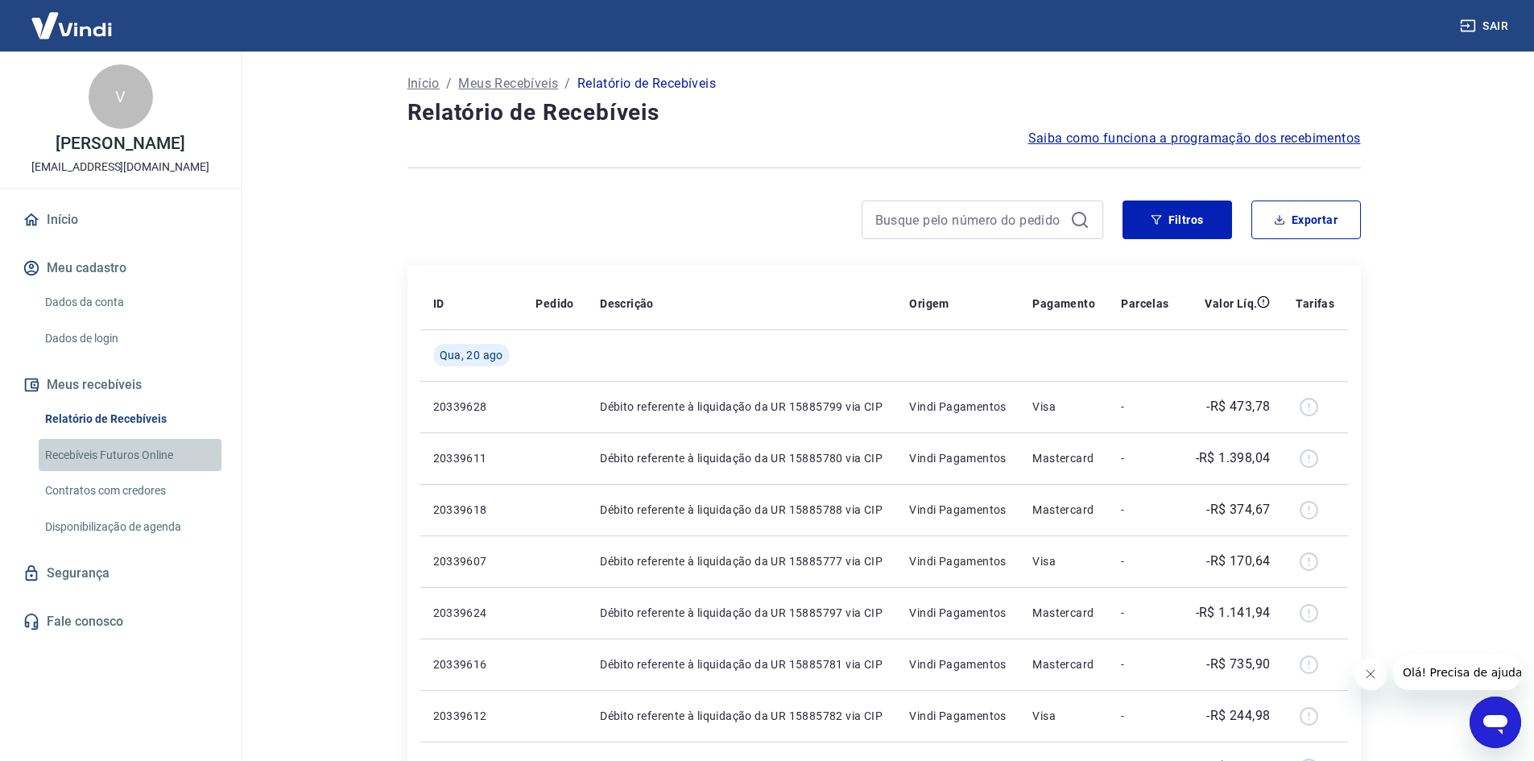
click at [118, 450] on link "Recebíveis Futuros Online" at bounding box center [130, 455] width 183 height 33
